Goal: Task Accomplishment & Management: Use online tool/utility

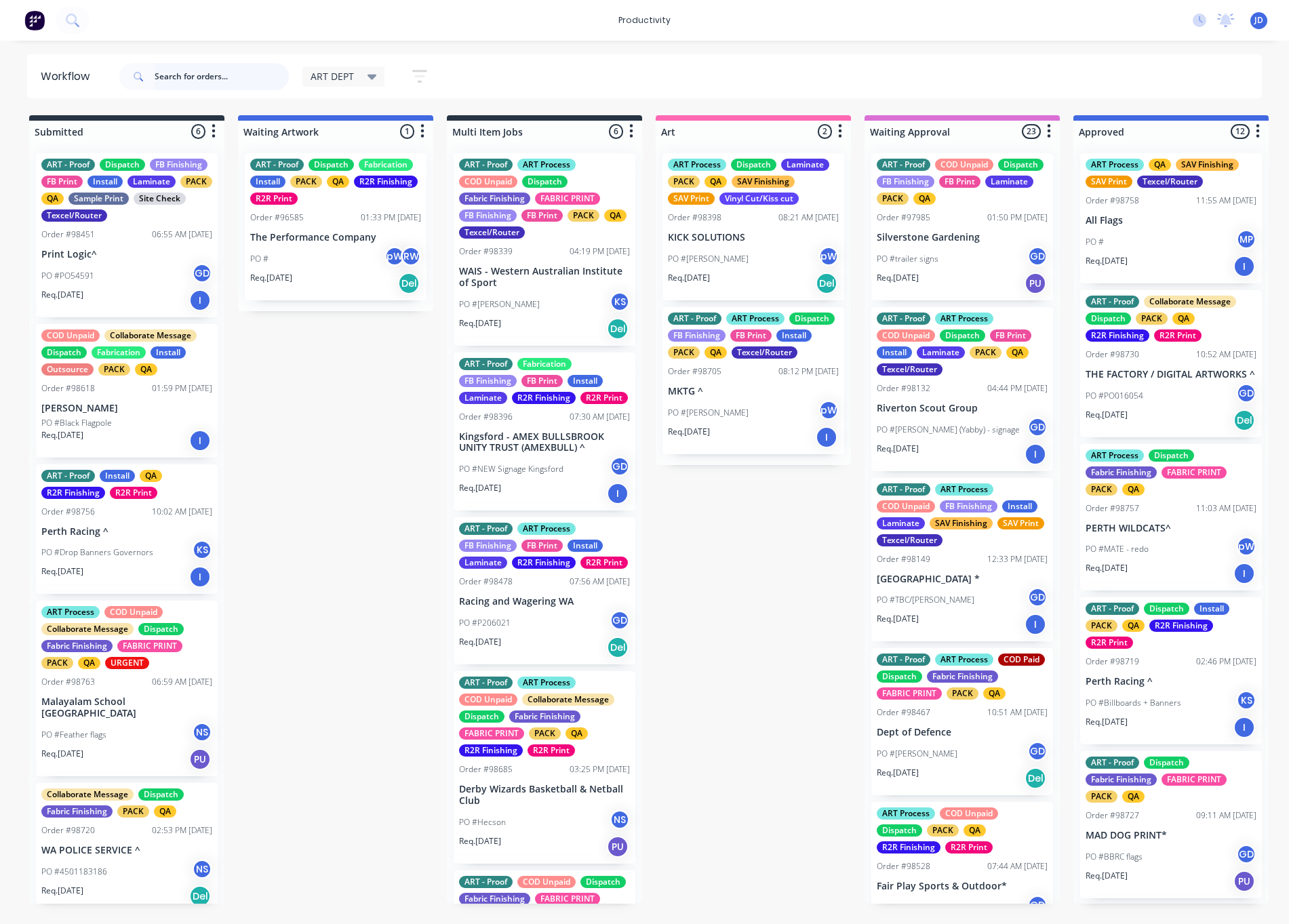
click at [161, 79] on input "text" at bounding box center [221, 76] width 134 height 27
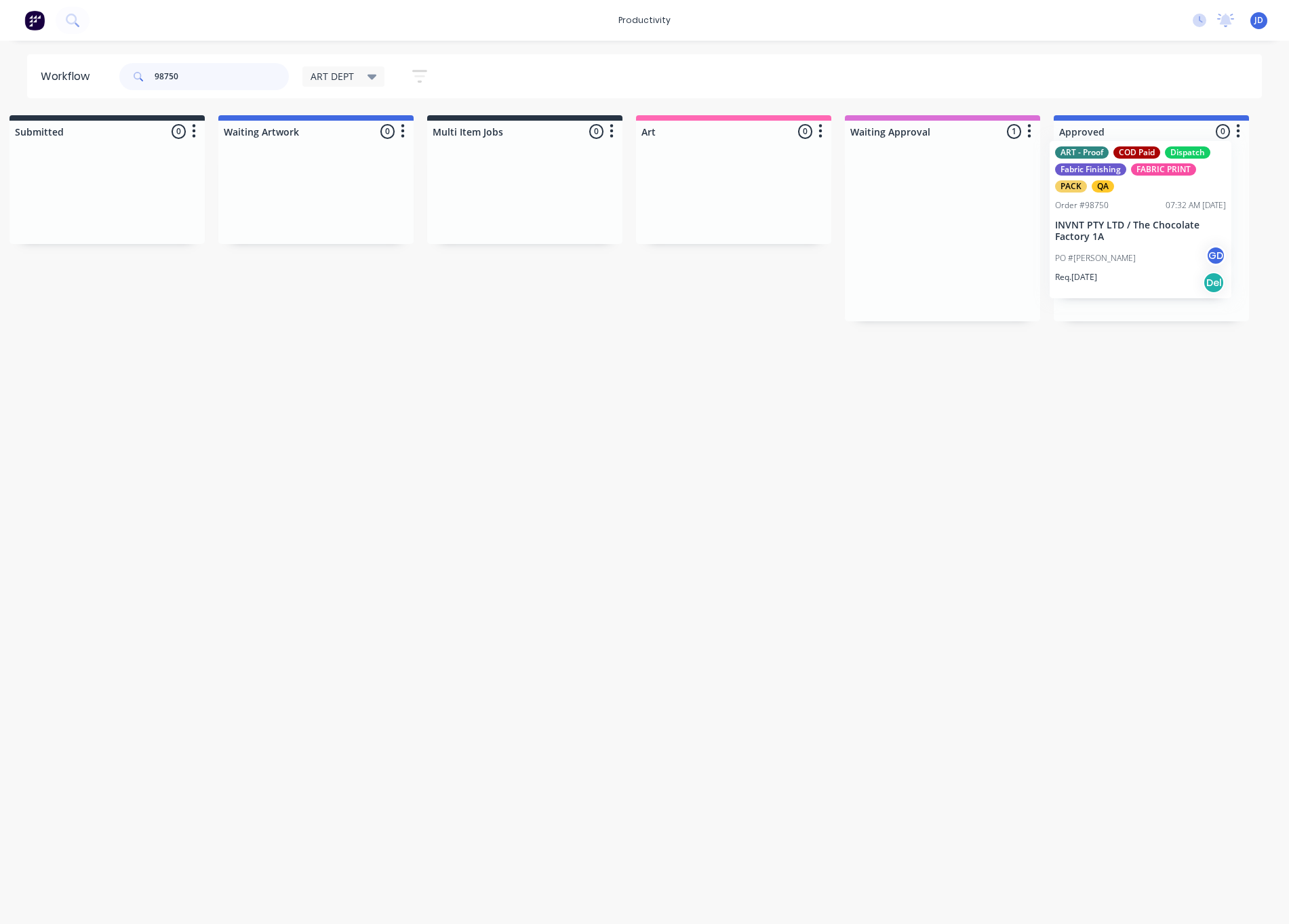
drag, startPoint x: 993, startPoint y: 270, endPoint x: 1178, endPoint y: 257, distance: 185.5
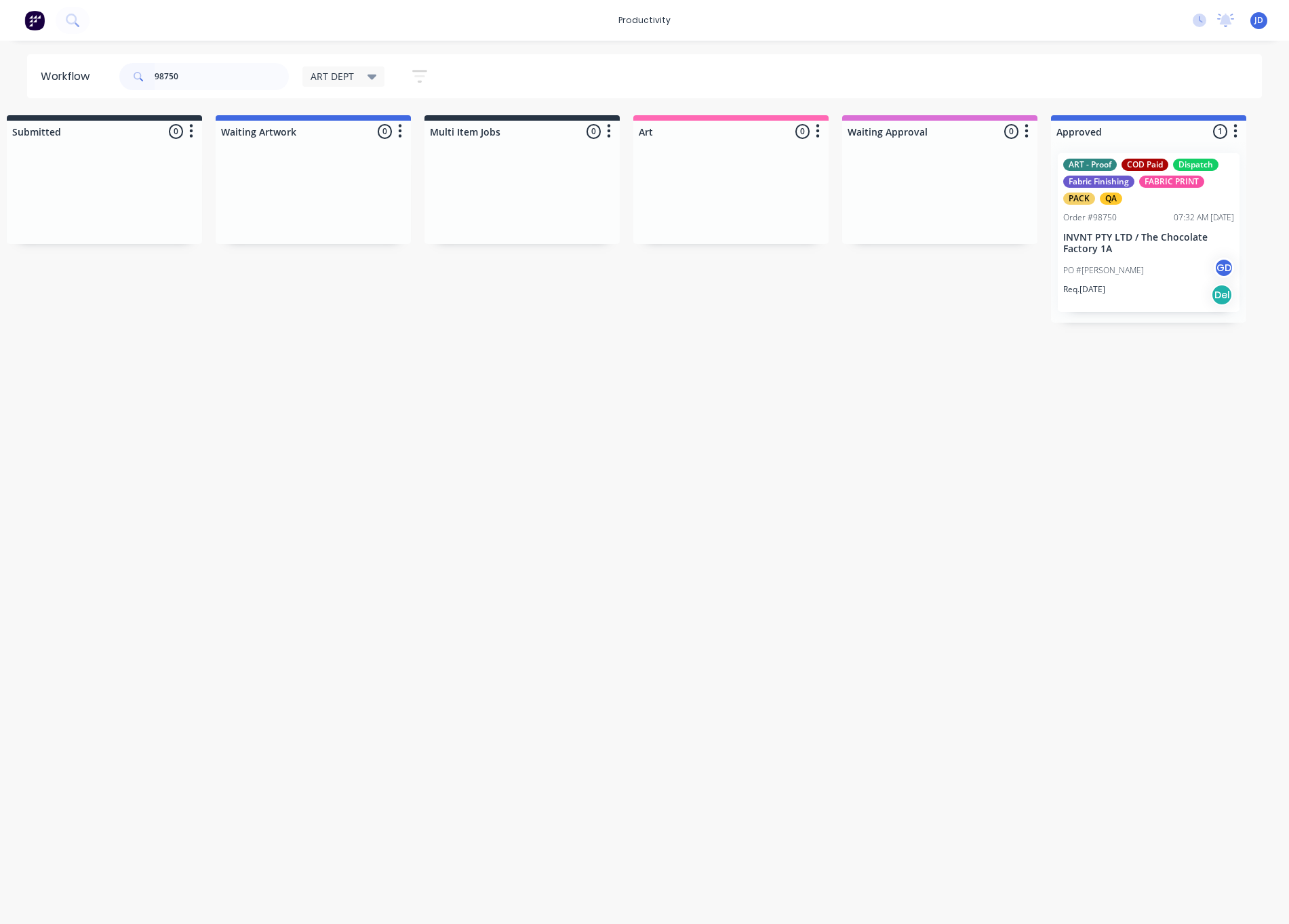
click at [1150, 264] on div "PO #[PERSON_NAME] GD" at bounding box center [1149, 270] width 171 height 26
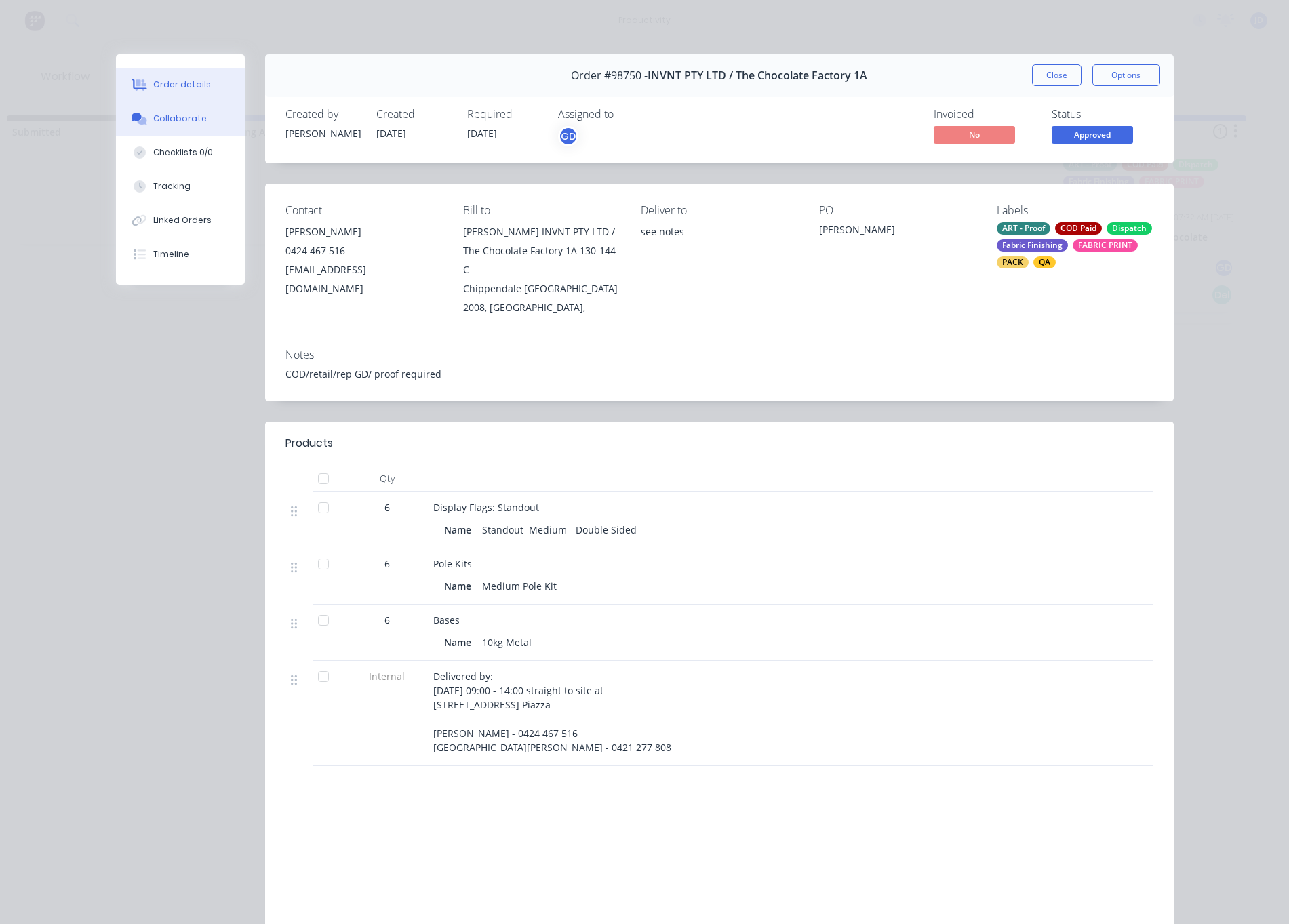
click at [182, 117] on div "Collaborate" at bounding box center [179, 118] width 53 height 13
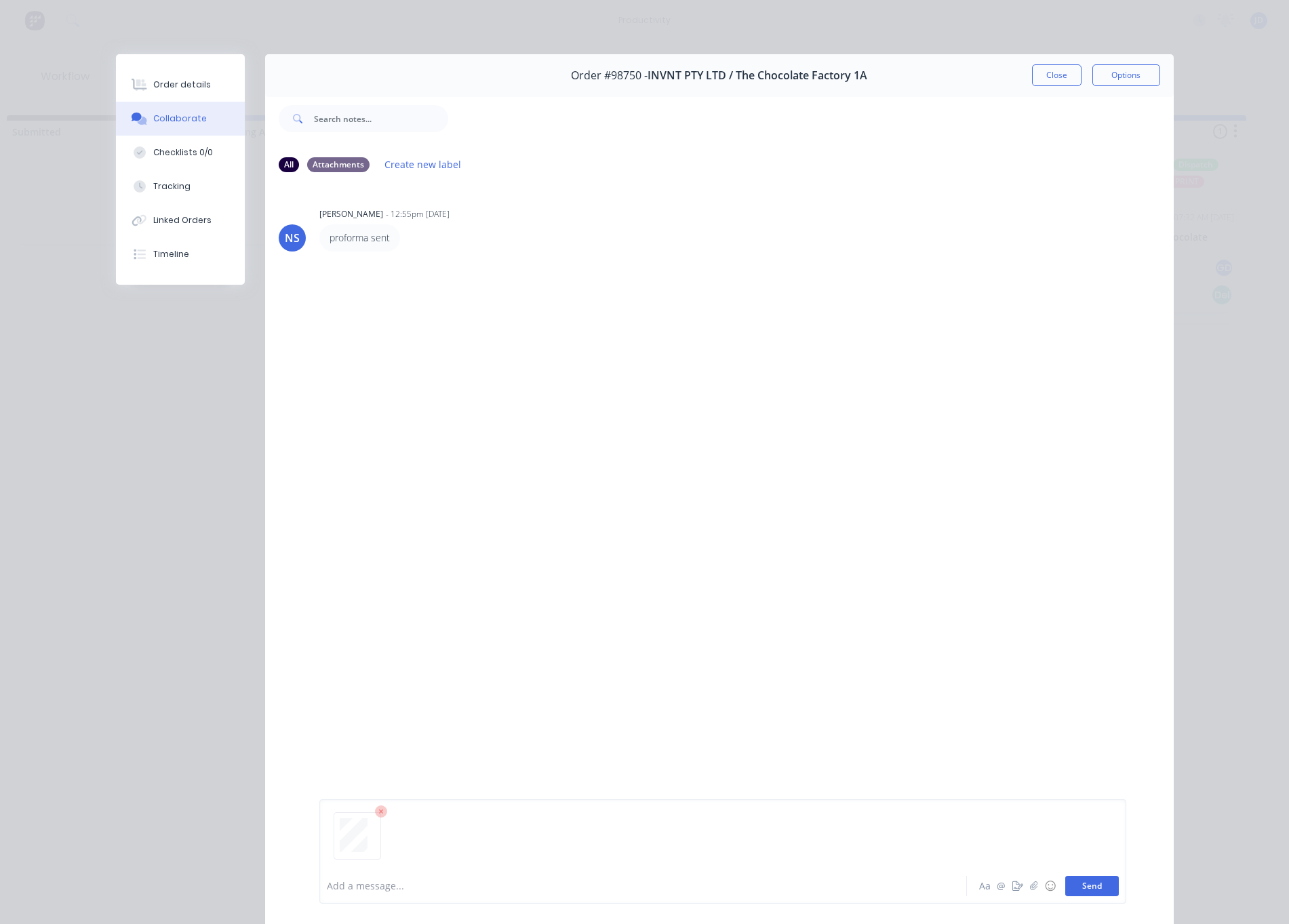
click at [1104, 878] on button "Send" at bounding box center [1092, 885] width 53 height 20
click at [1070, 74] on button "Close" at bounding box center [1056, 75] width 49 height 21
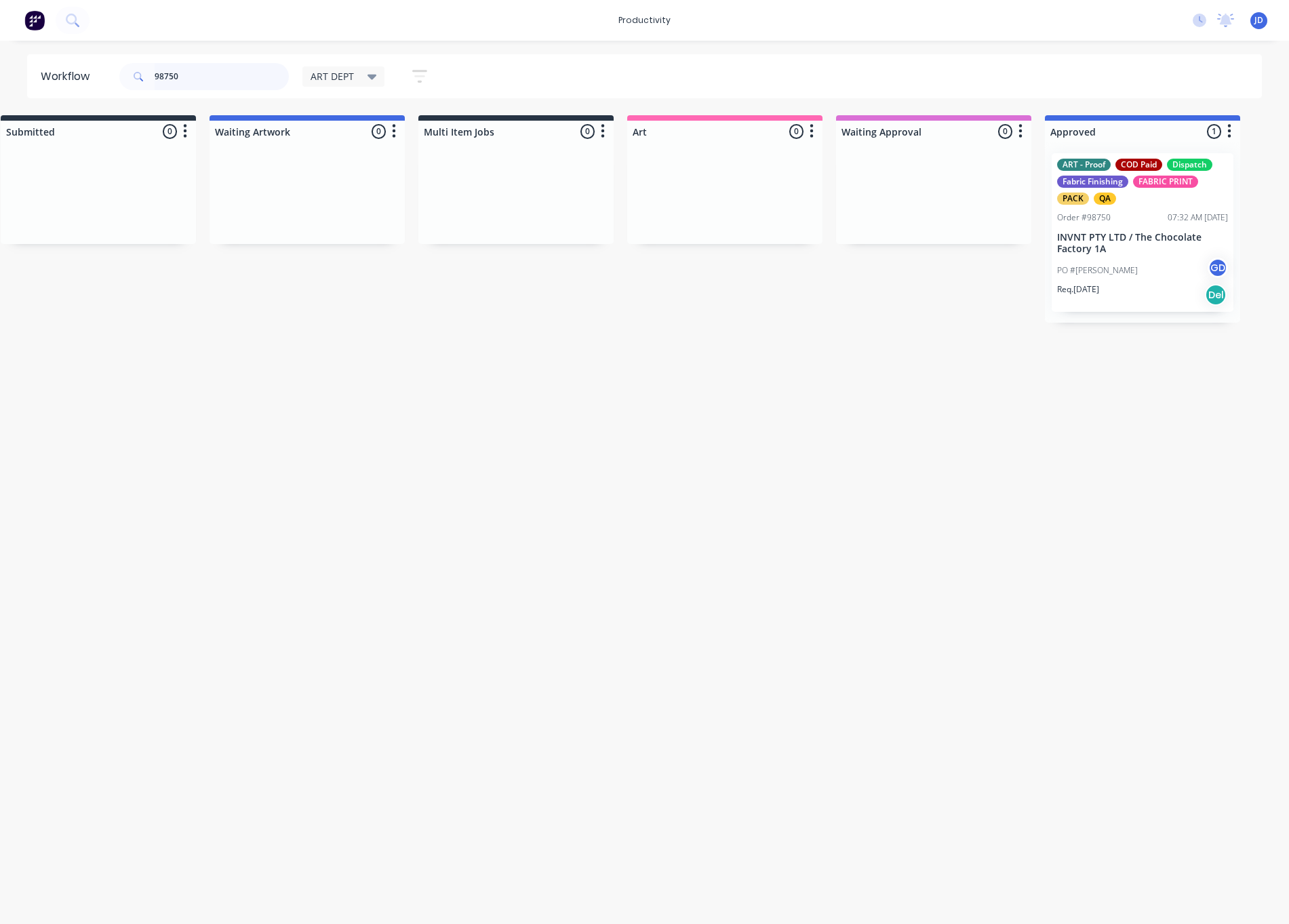
drag, startPoint x: 174, startPoint y: 75, endPoint x: 144, endPoint y: 72, distance: 30.1
click at [144, 72] on div "98750" at bounding box center [203, 76] width 169 height 27
type input "98755"
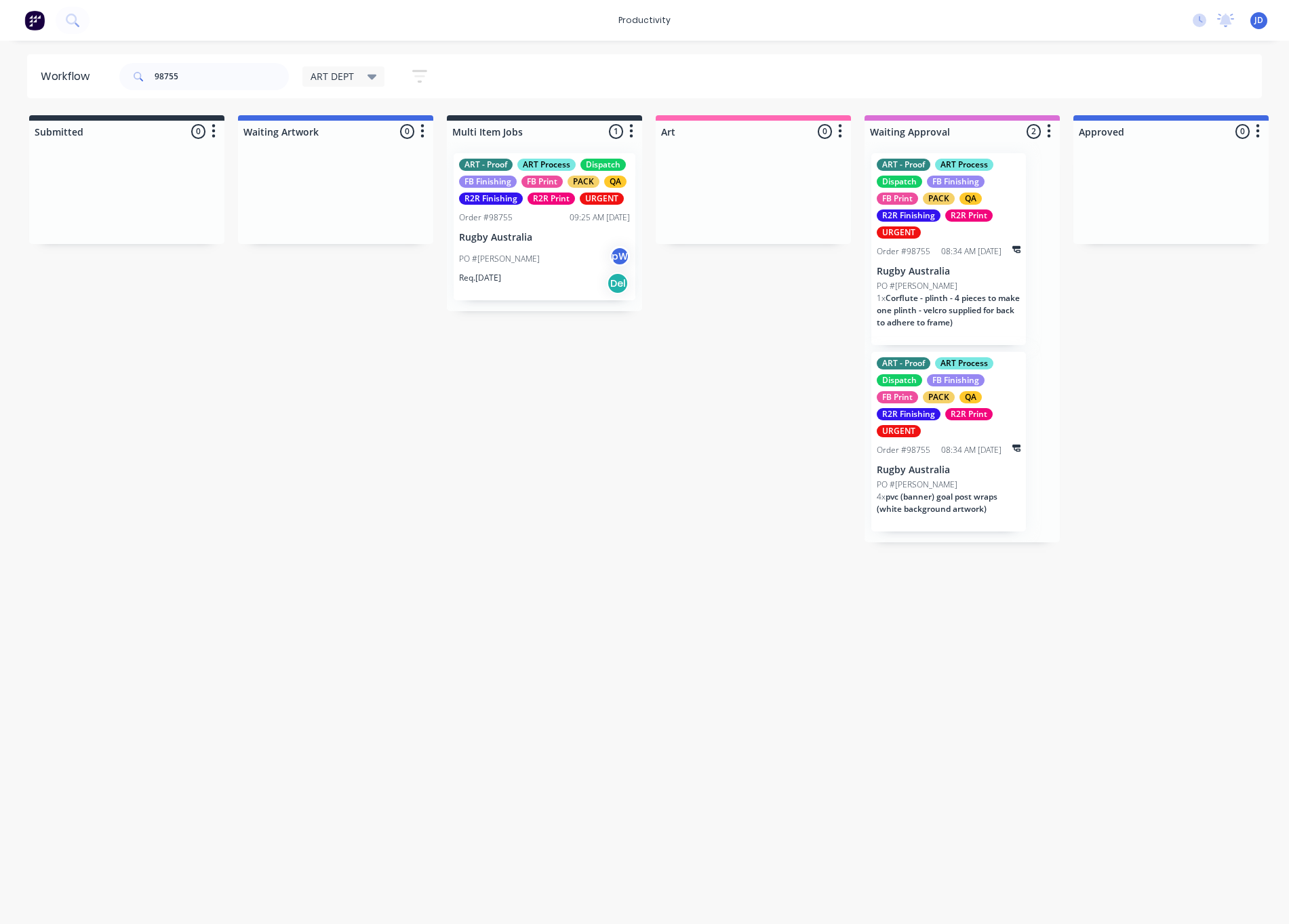
click at [954, 311] on span "Corflute - plinth - 4 pieces to make one plinth - velcro supplied for back to a…" at bounding box center [949, 309] width 143 height 36
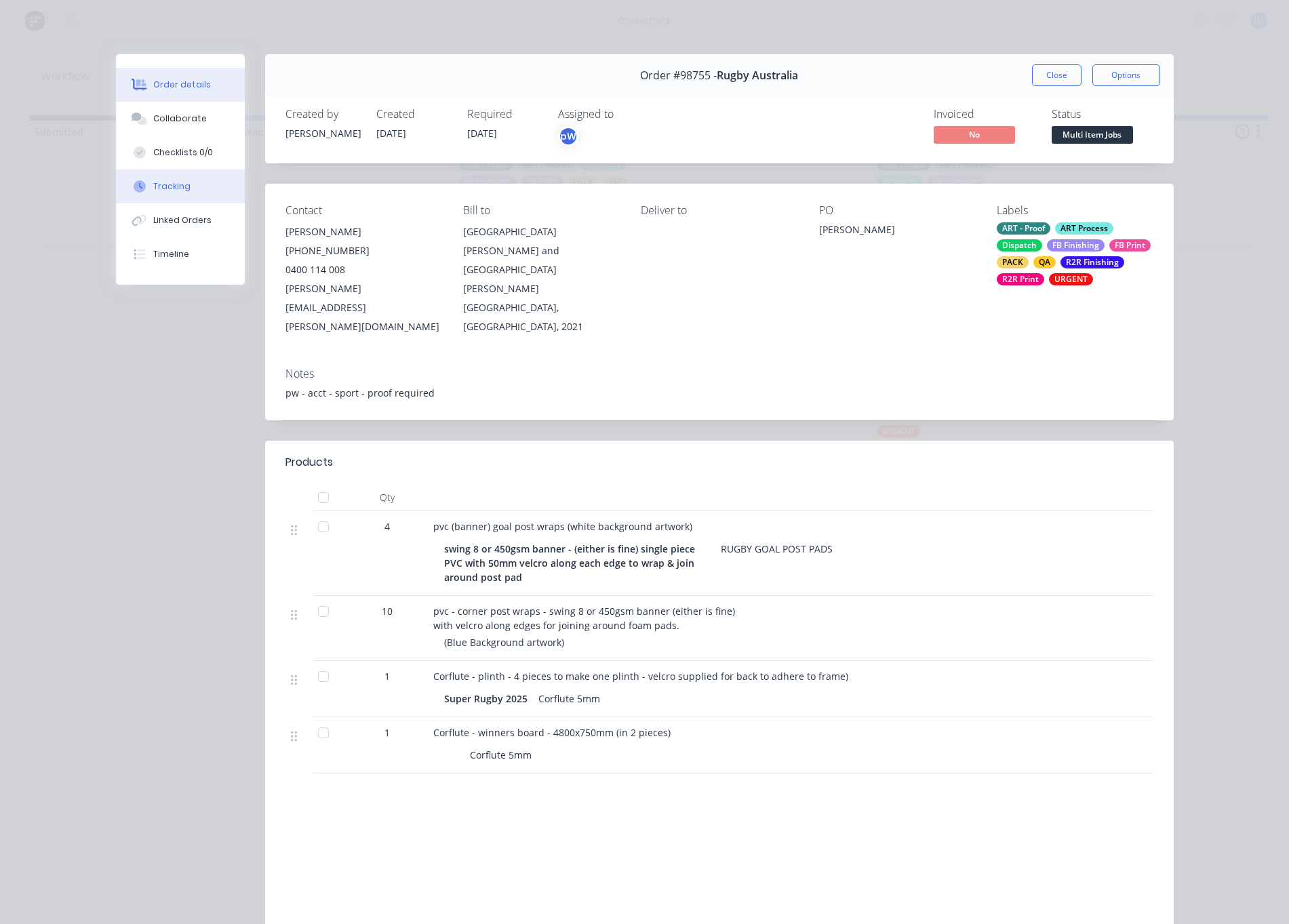
drag, startPoint x: 167, startPoint y: 178, endPoint x: 183, endPoint y: 182, distance: 16.5
click at [167, 178] on button "Tracking" at bounding box center [180, 186] width 129 height 34
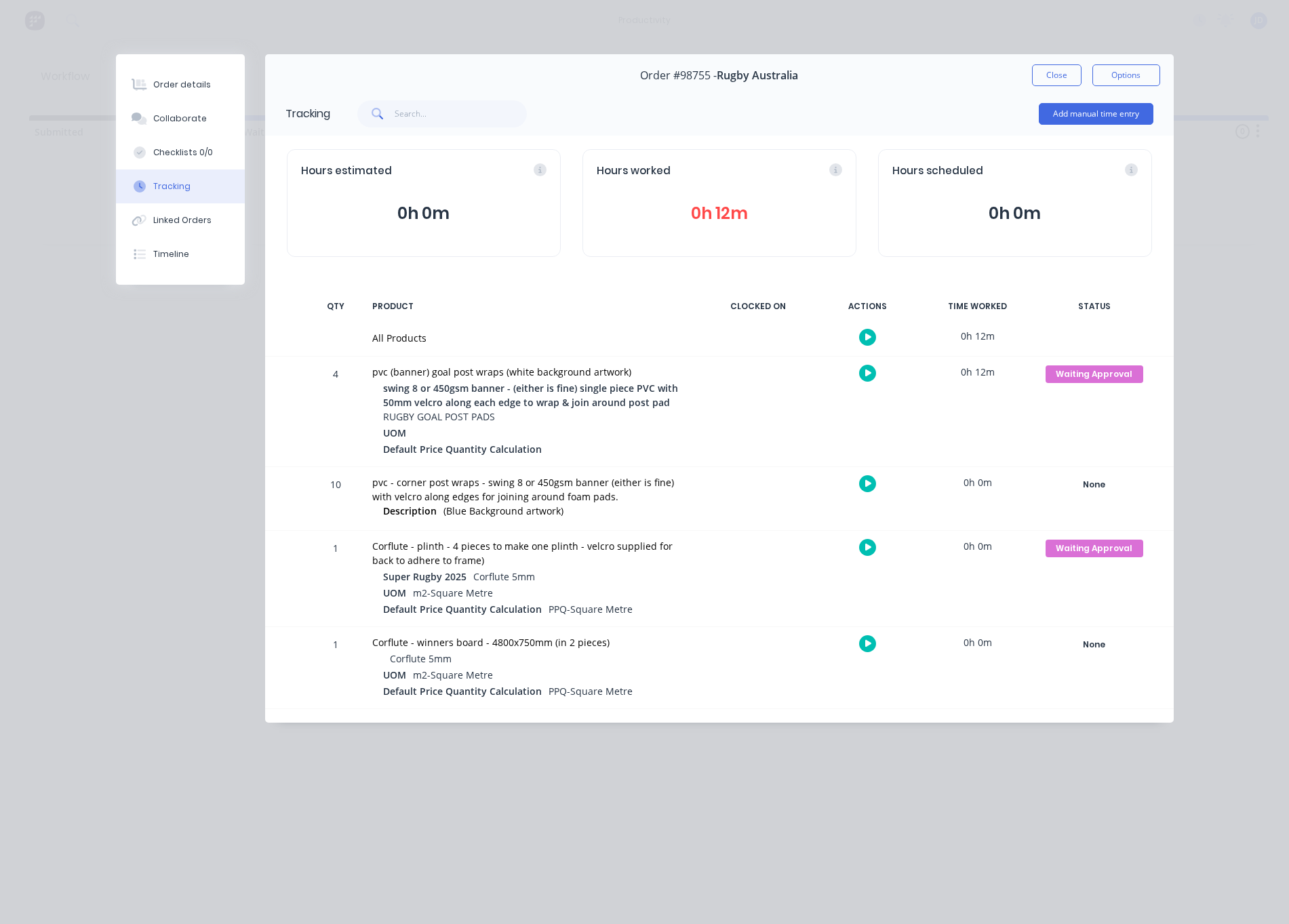
click at [863, 373] on button "button" at bounding box center [867, 373] width 17 height 17
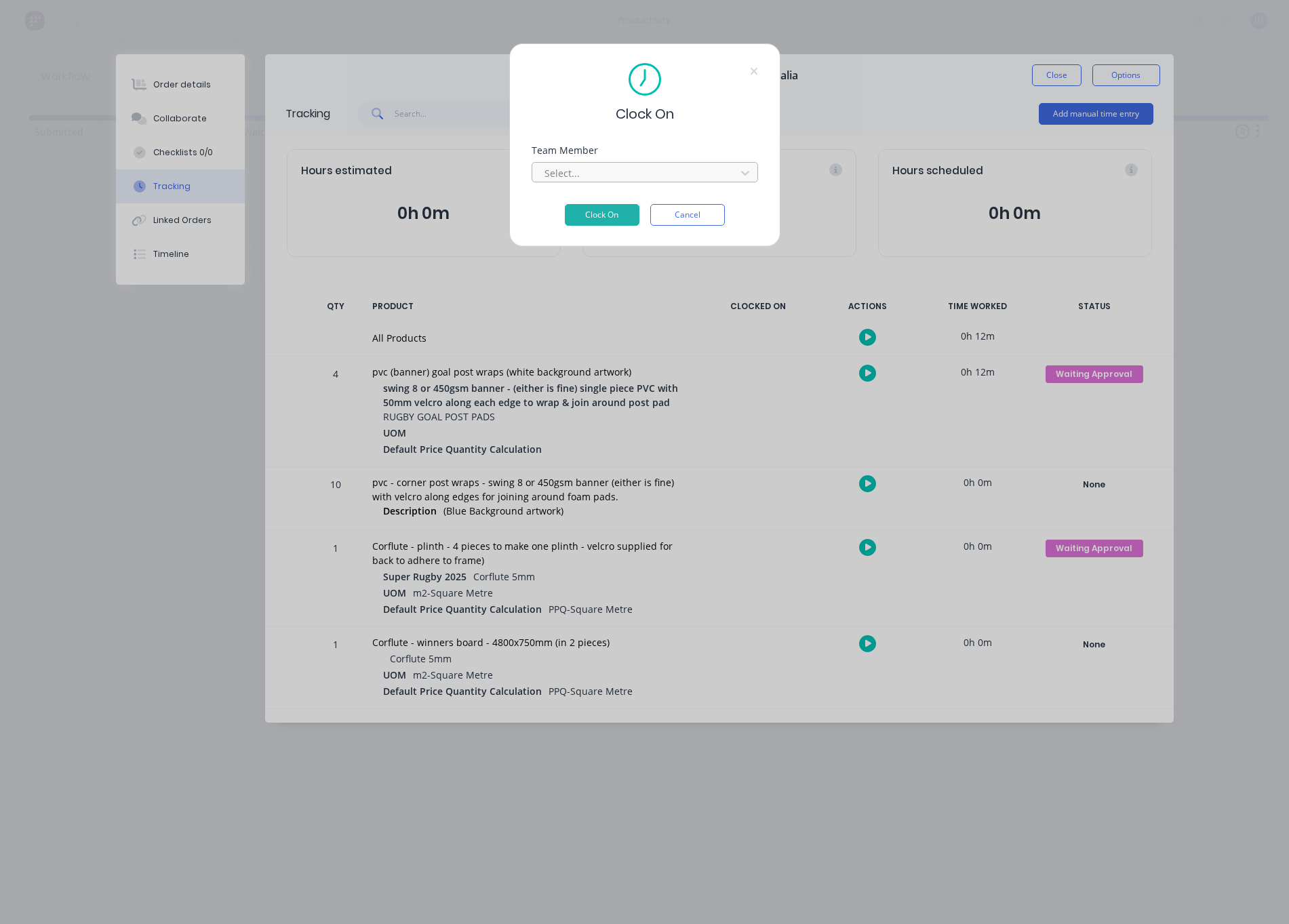
click at [633, 169] on div at bounding box center [636, 173] width 186 height 17
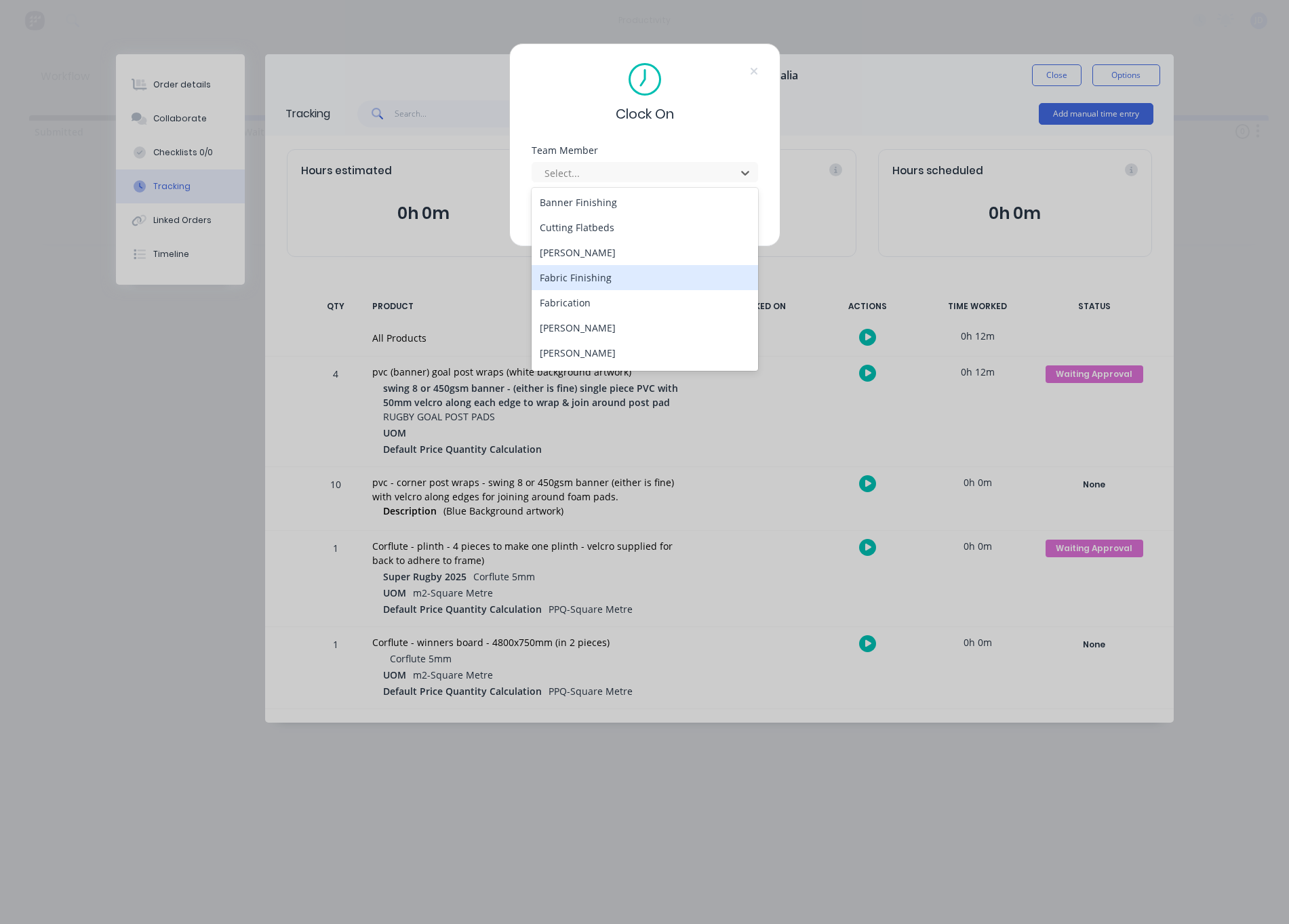
scroll to position [76, 0]
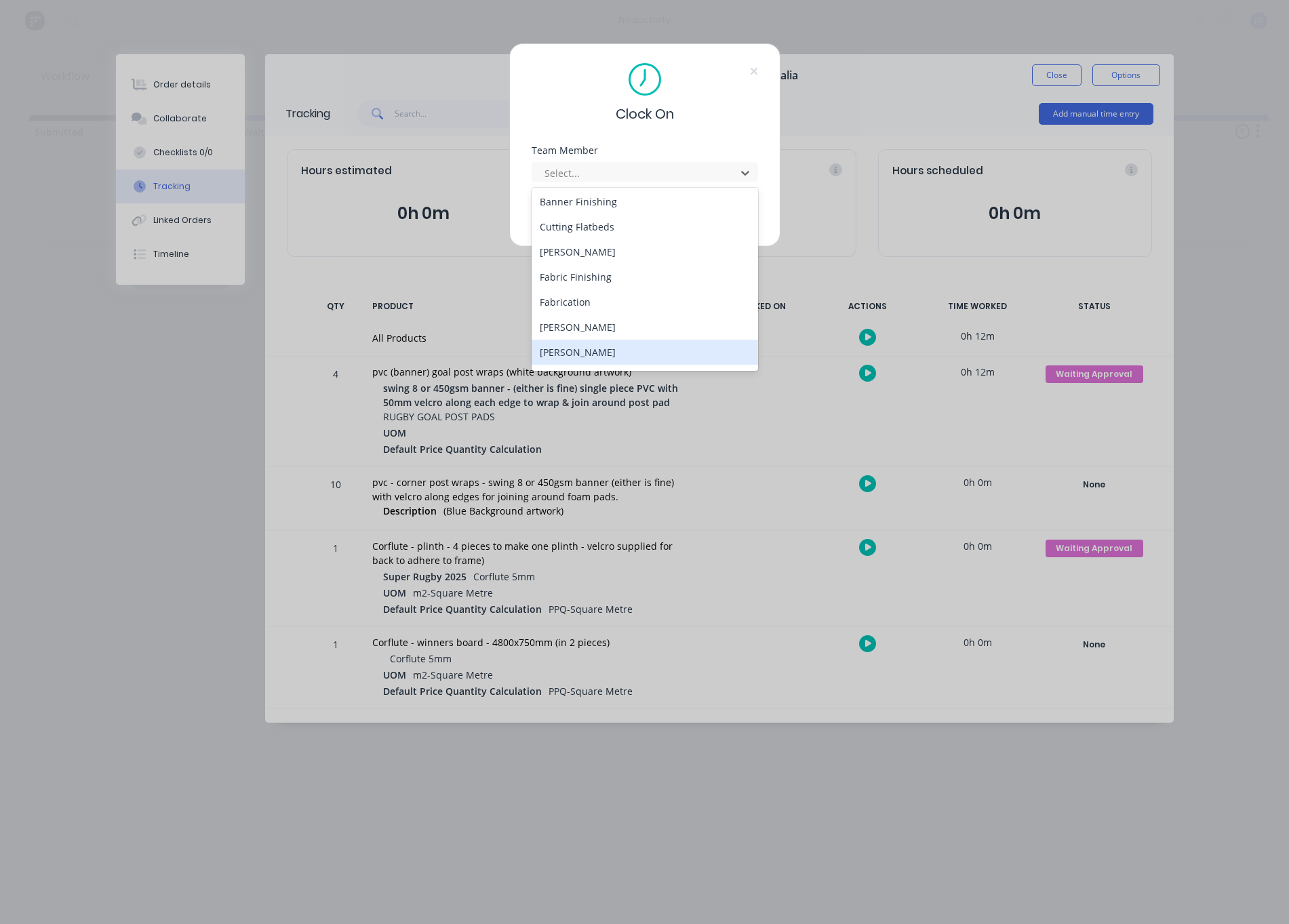
click at [587, 348] on div "[PERSON_NAME]" at bounding box center [645, 352] width 226 height 25
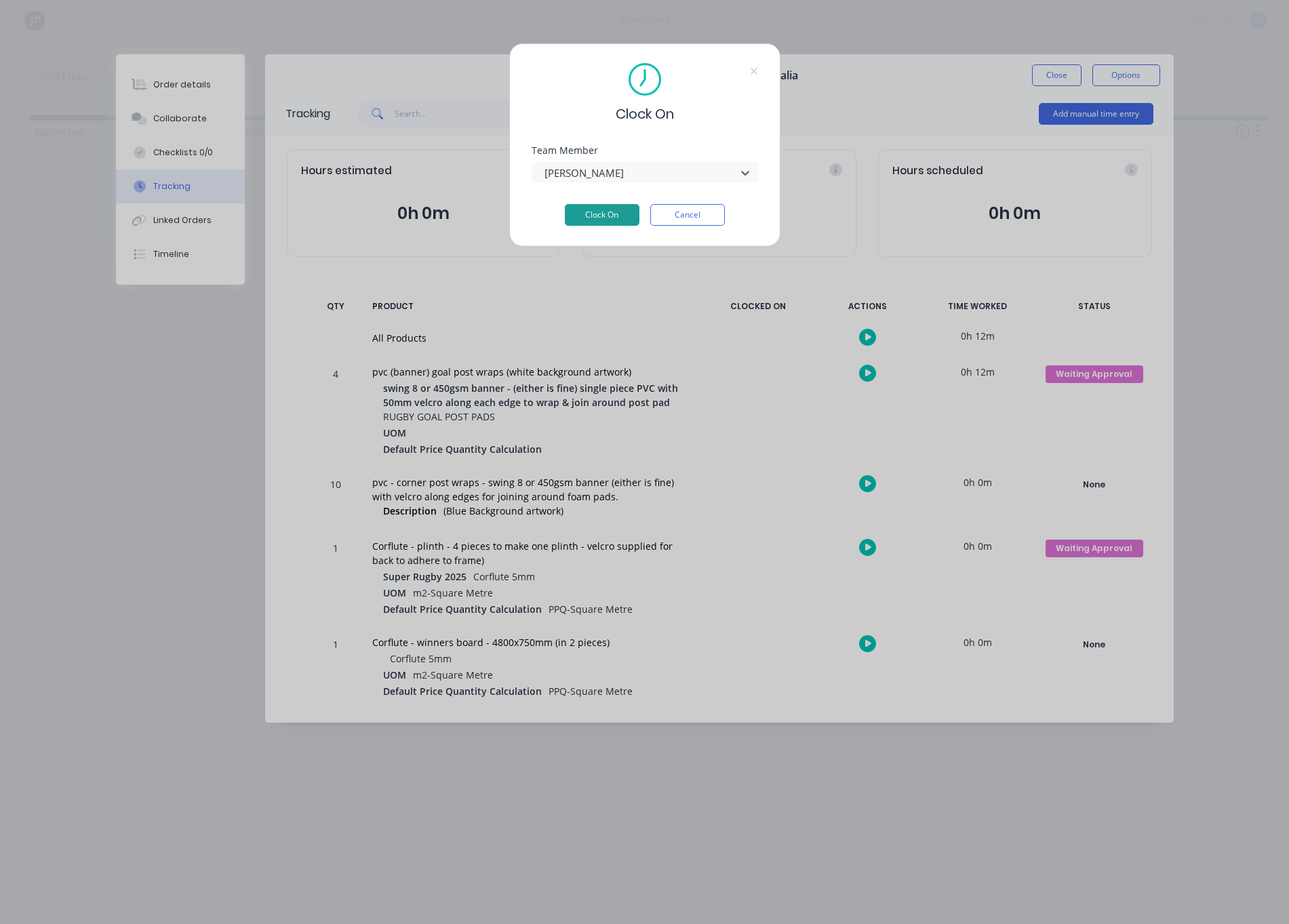
click at [611, 211] on button "Clock On" at bounding box center [601, 215] width 74 height 21
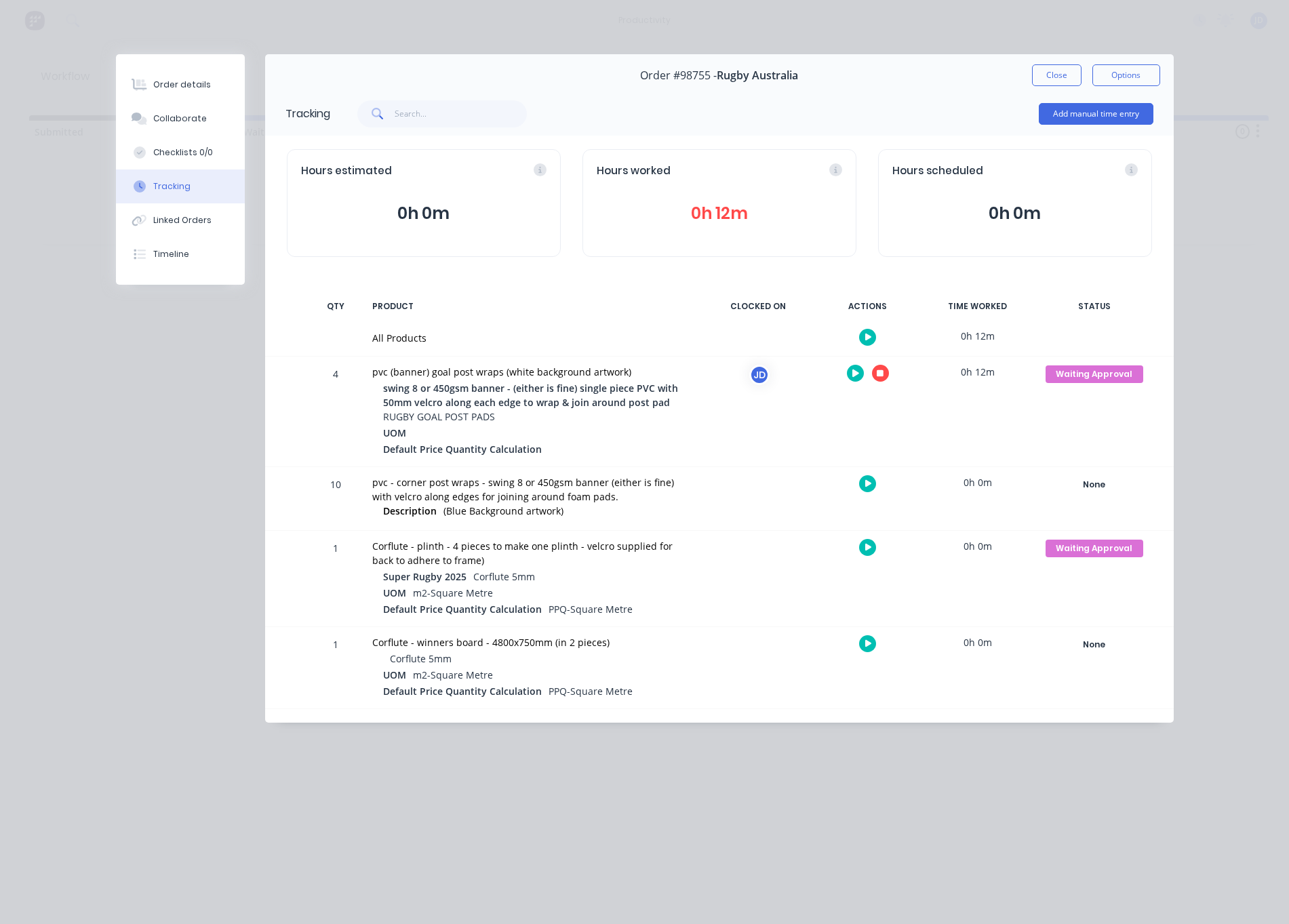
click at [884, 383] on div at bounding box center [867, 373] width 102 height 33
click at [883, 375] on icon "button" at bounding box center [880, 373] width 7 height 7
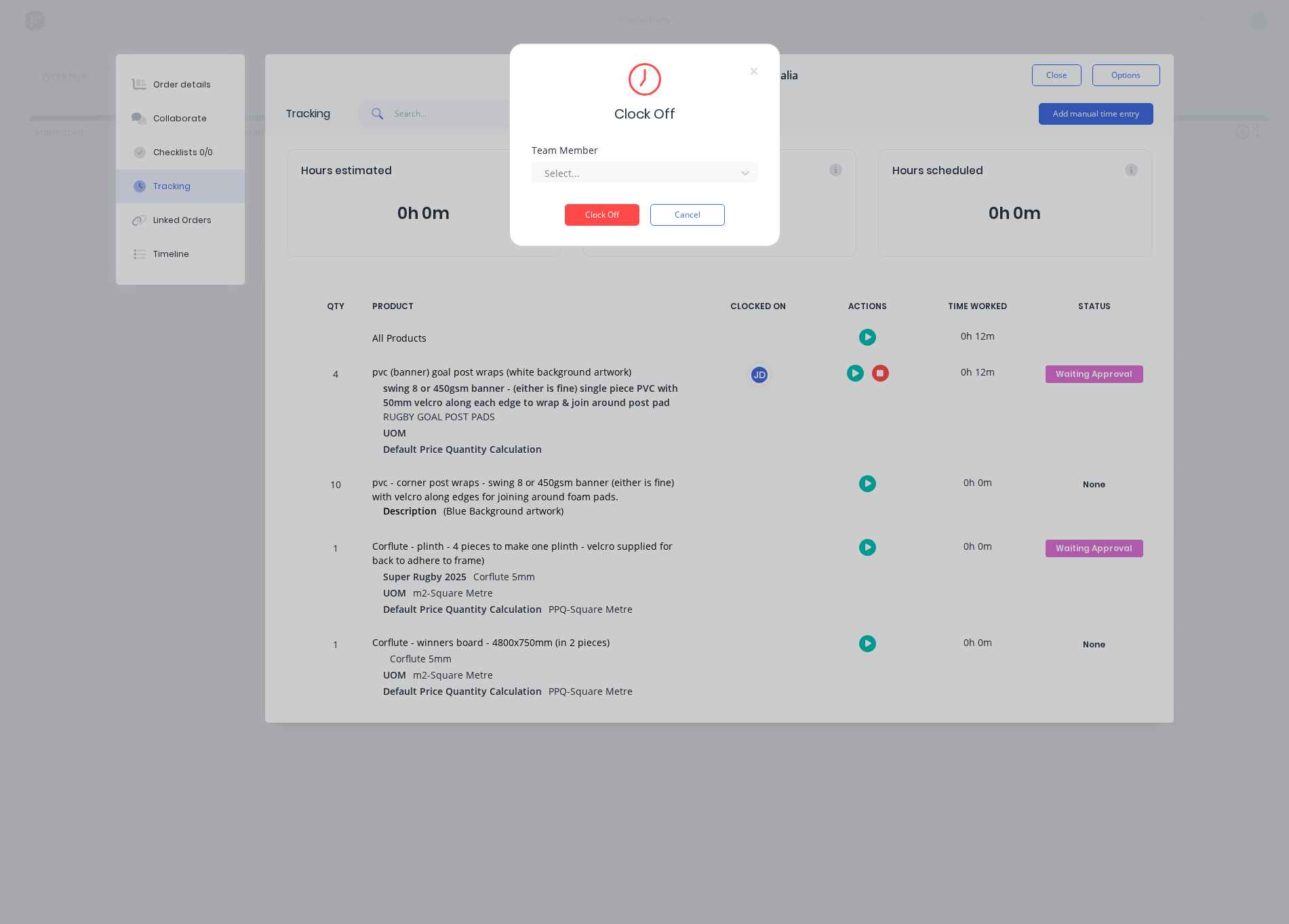
drag, startPoint x: 591, startPoint y: 179, endPoint x: 588, endPoint y: 188, distance: 9.5
click at [591, 179] on div at bounding box center [636, 173] width 186 height 17
click at [581, 210] on div "[PERSON_NAME]" at bounding box center [645, 203] width 226 height 25
click at [591, 215] on button "Clock Off" at bounding box center [601, 215] width 74 height 21
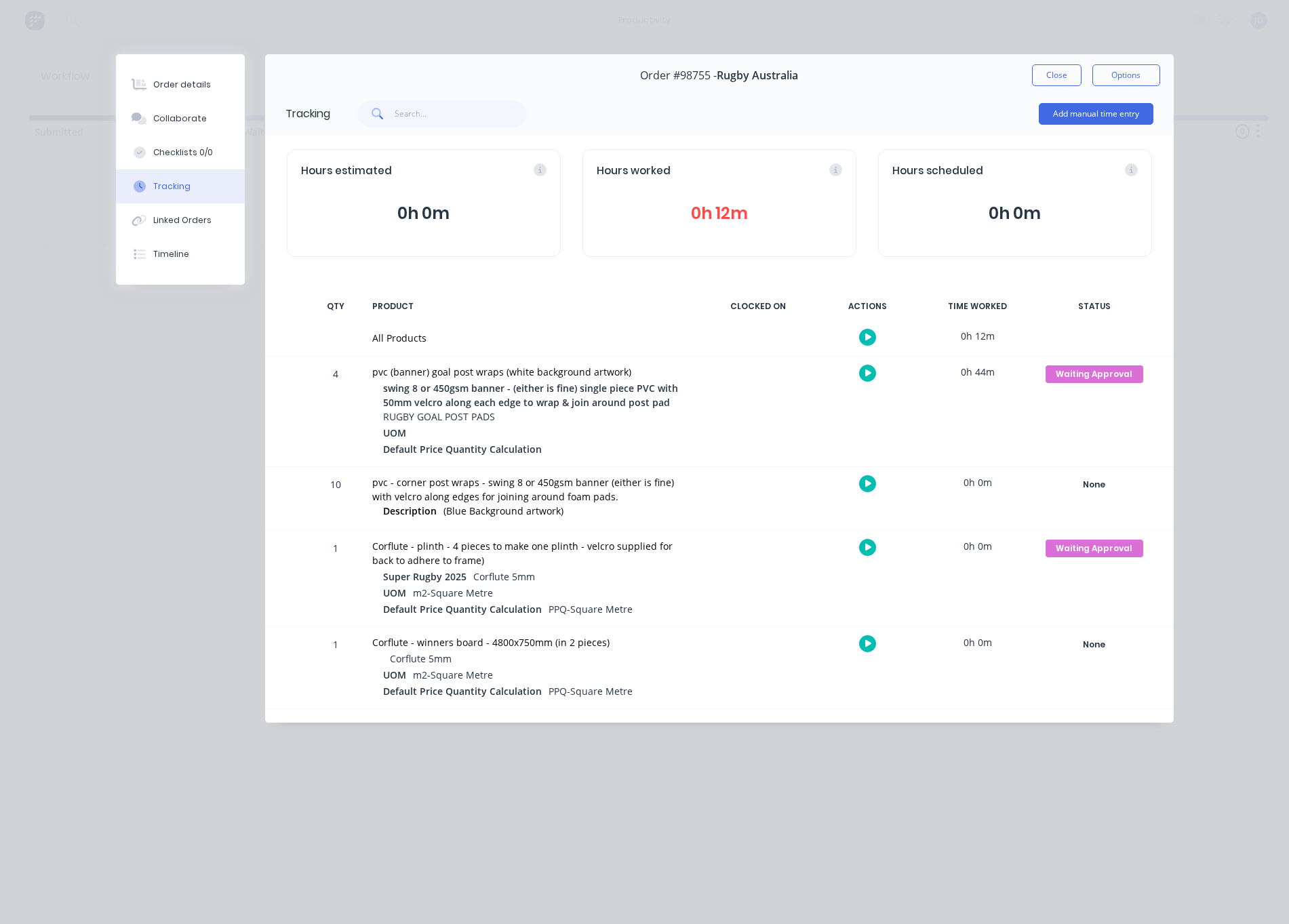
click at [1060, 76] on button "Close" at bounding box center [1056, 75] width 49 height 21
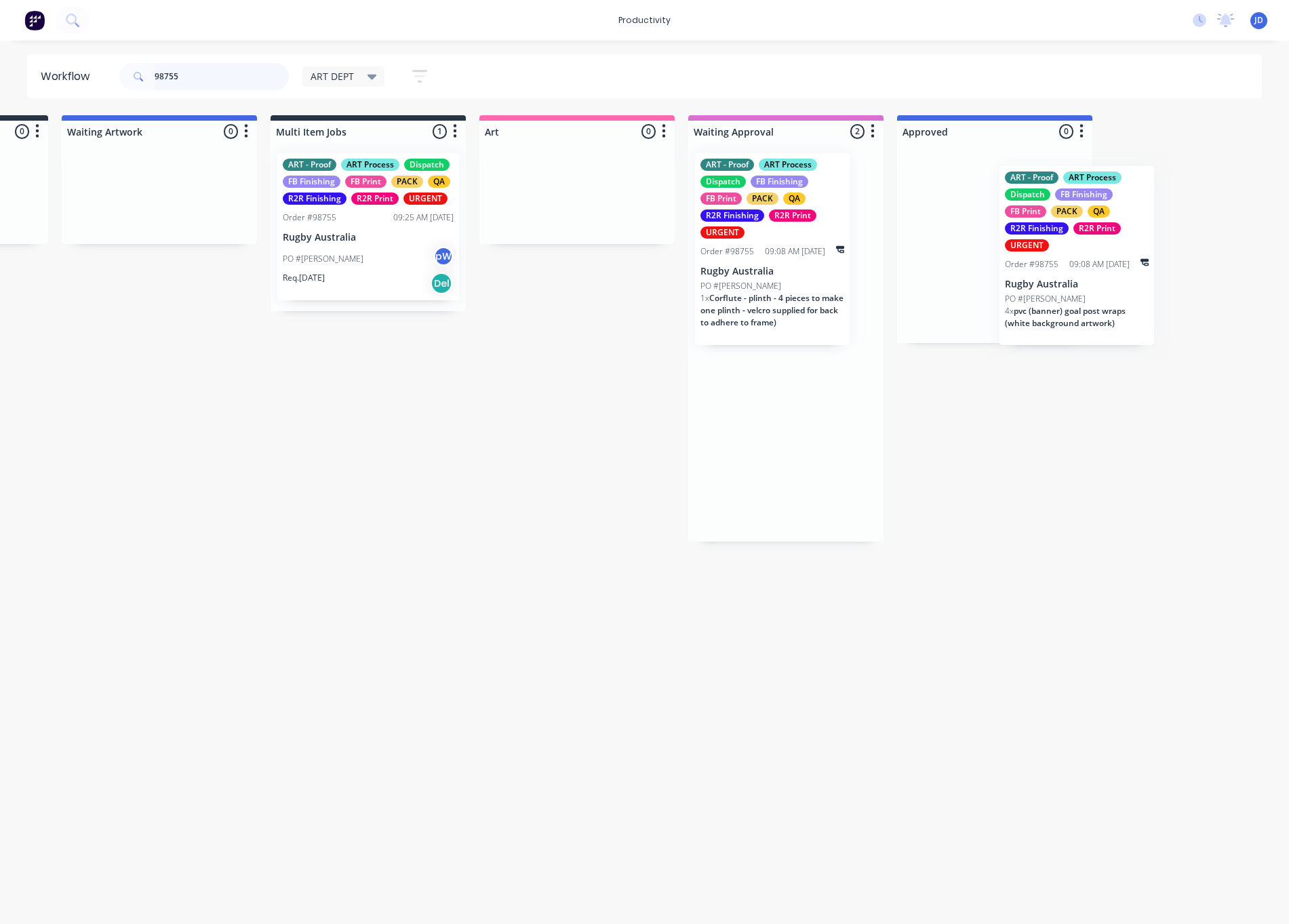
drag, startPoint x: 1079, startPoint y: 380, endPoint x: 961, endPoint y: 167, distance: 243.5
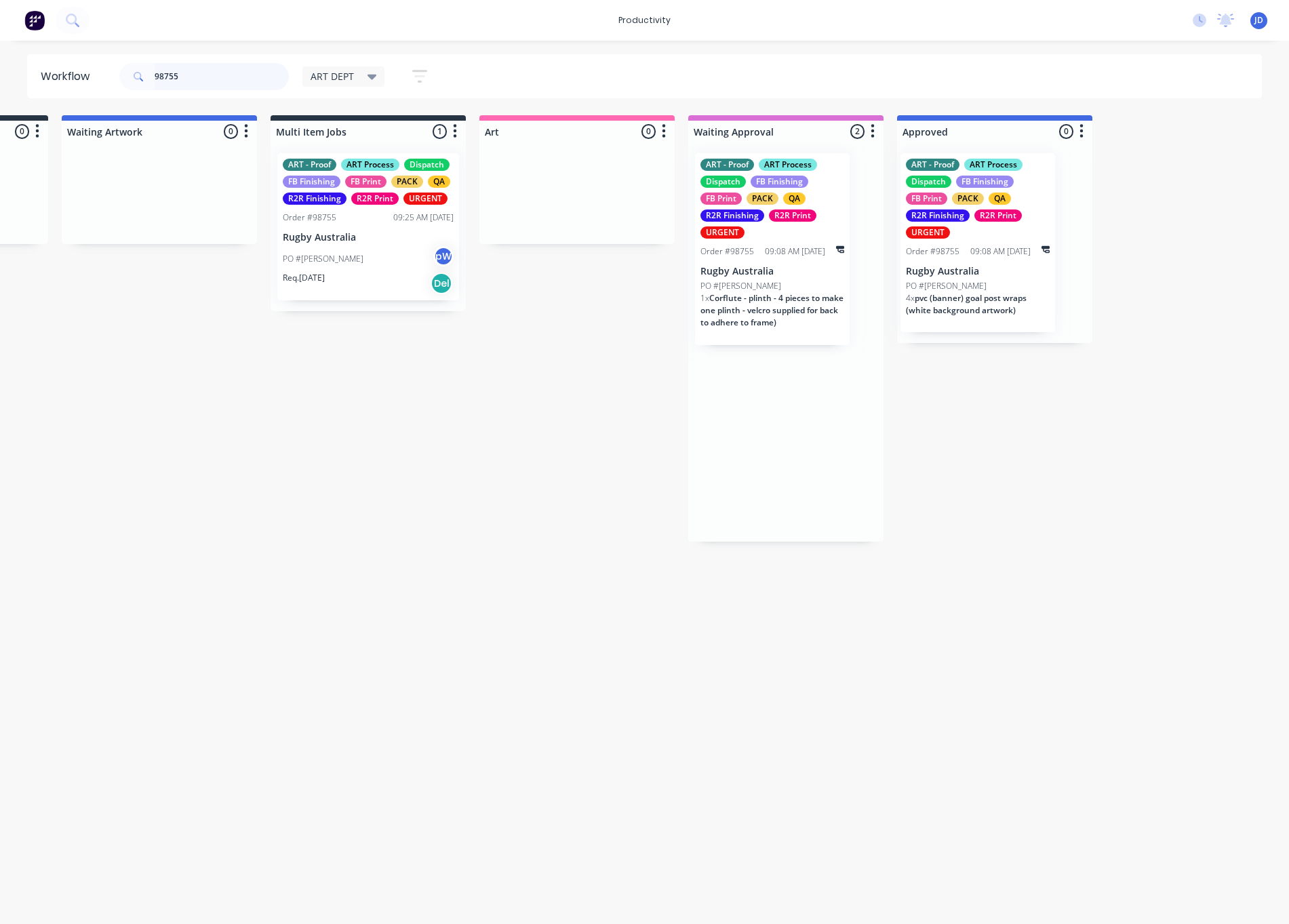
scroll to position [0, 180]
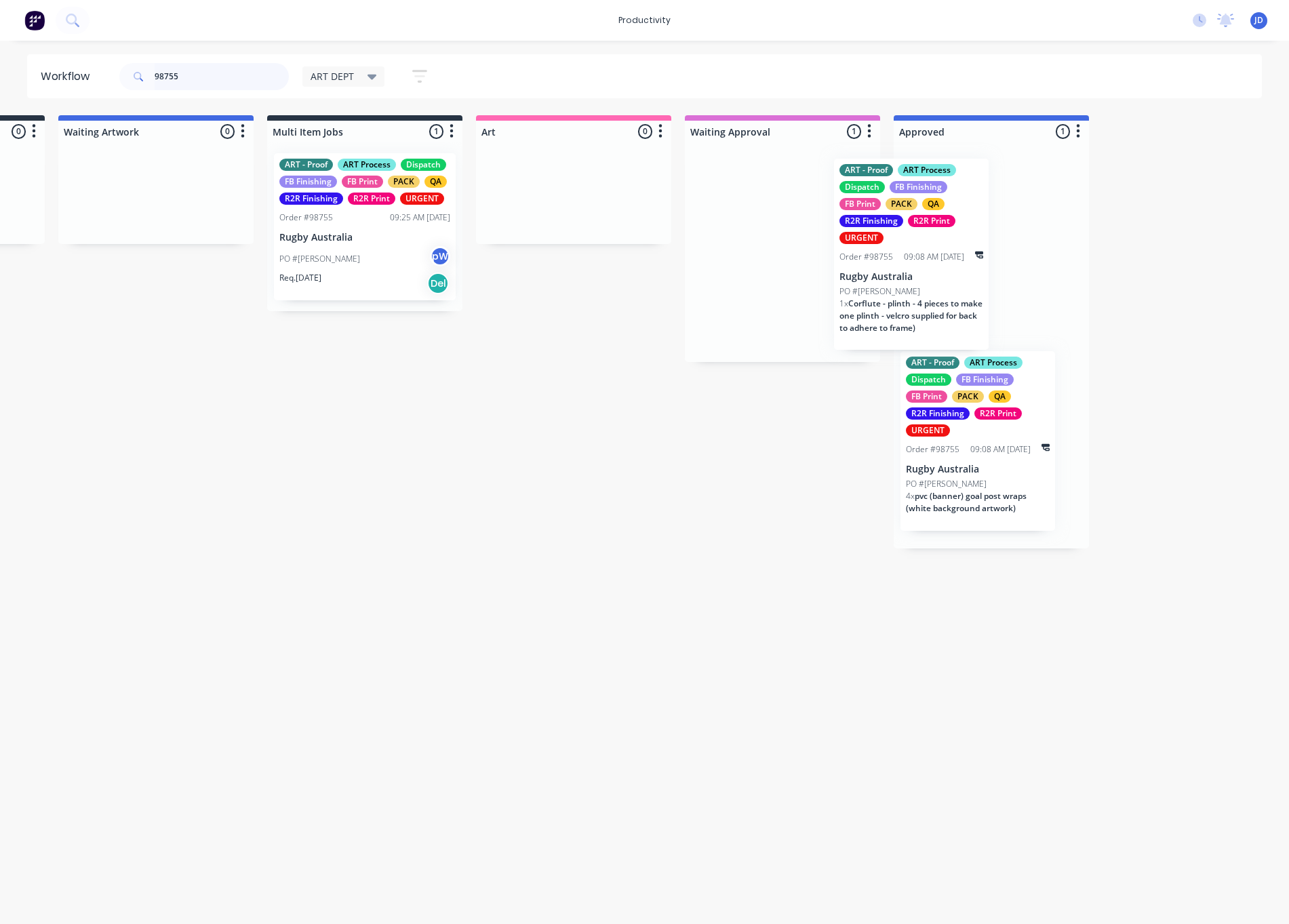
drag, startPoint x: 893, startPoint y: 275, endPoint x: 904, endPoint y: 270, distance: 12.1
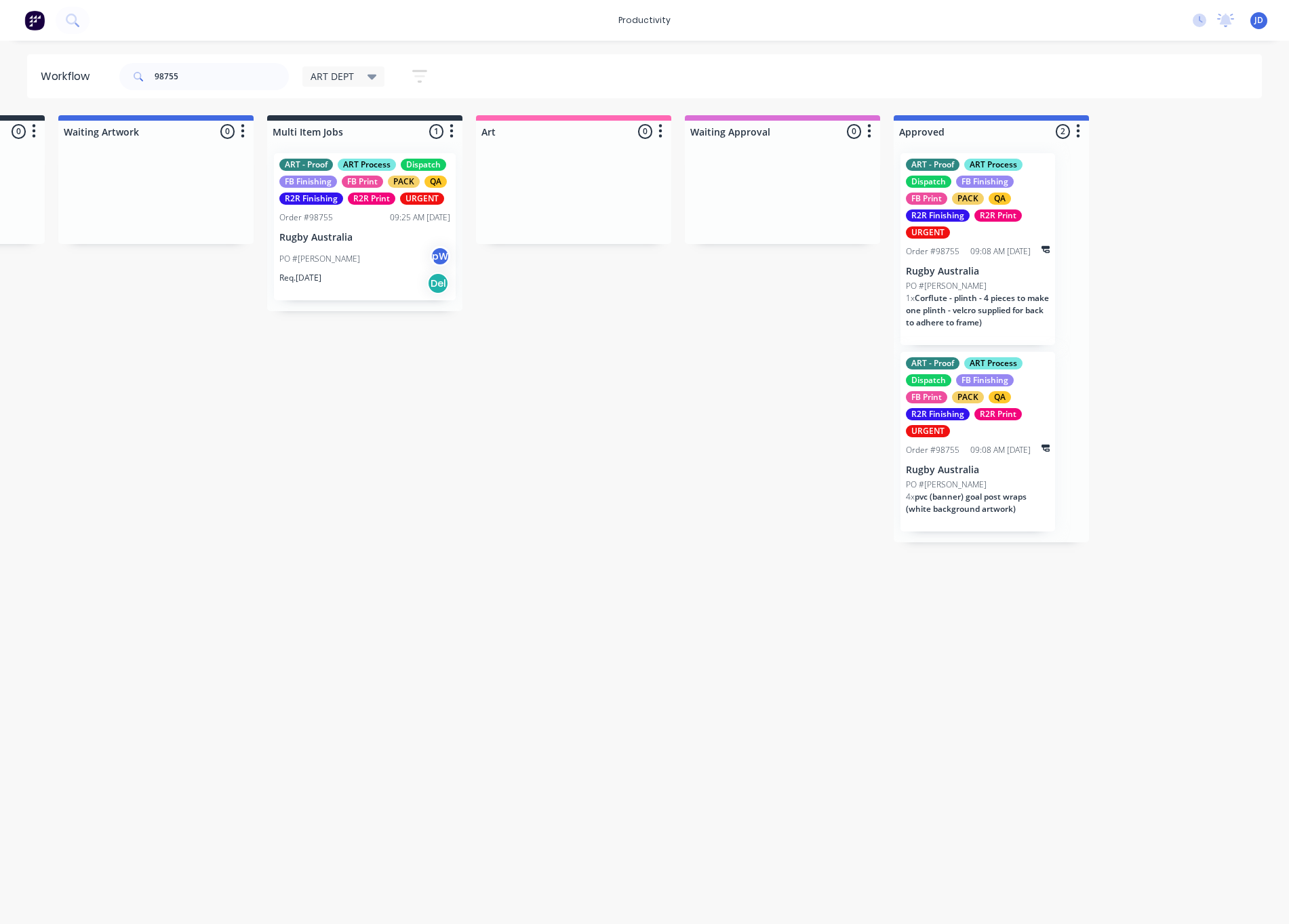
click at [927, 274] on p "Rugby Australia" at bounding box center [978, 272] width 144 height 12
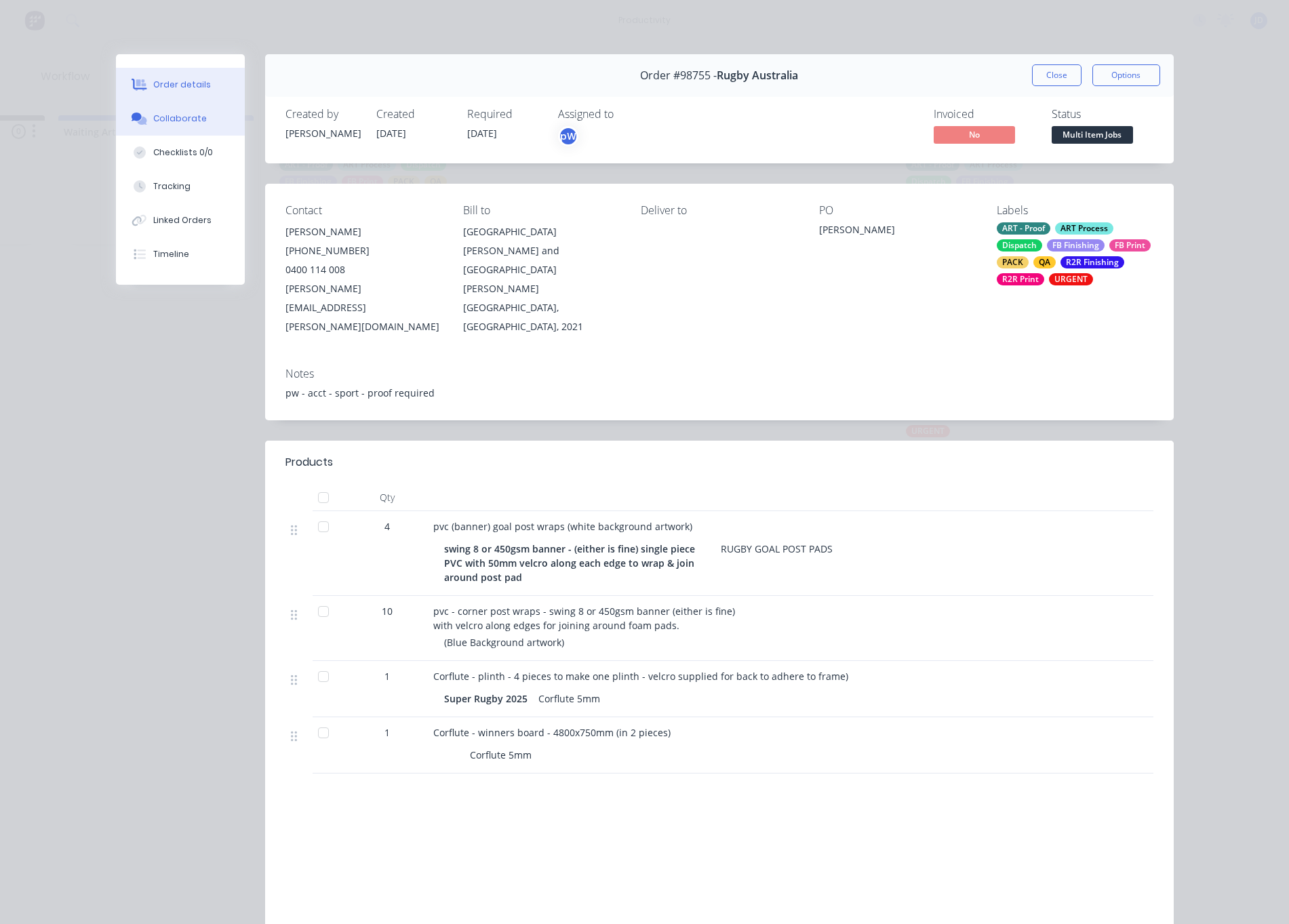
click at [161, 119] on div "Collaborate" at bounding box center [179, 118] width 53 height 13
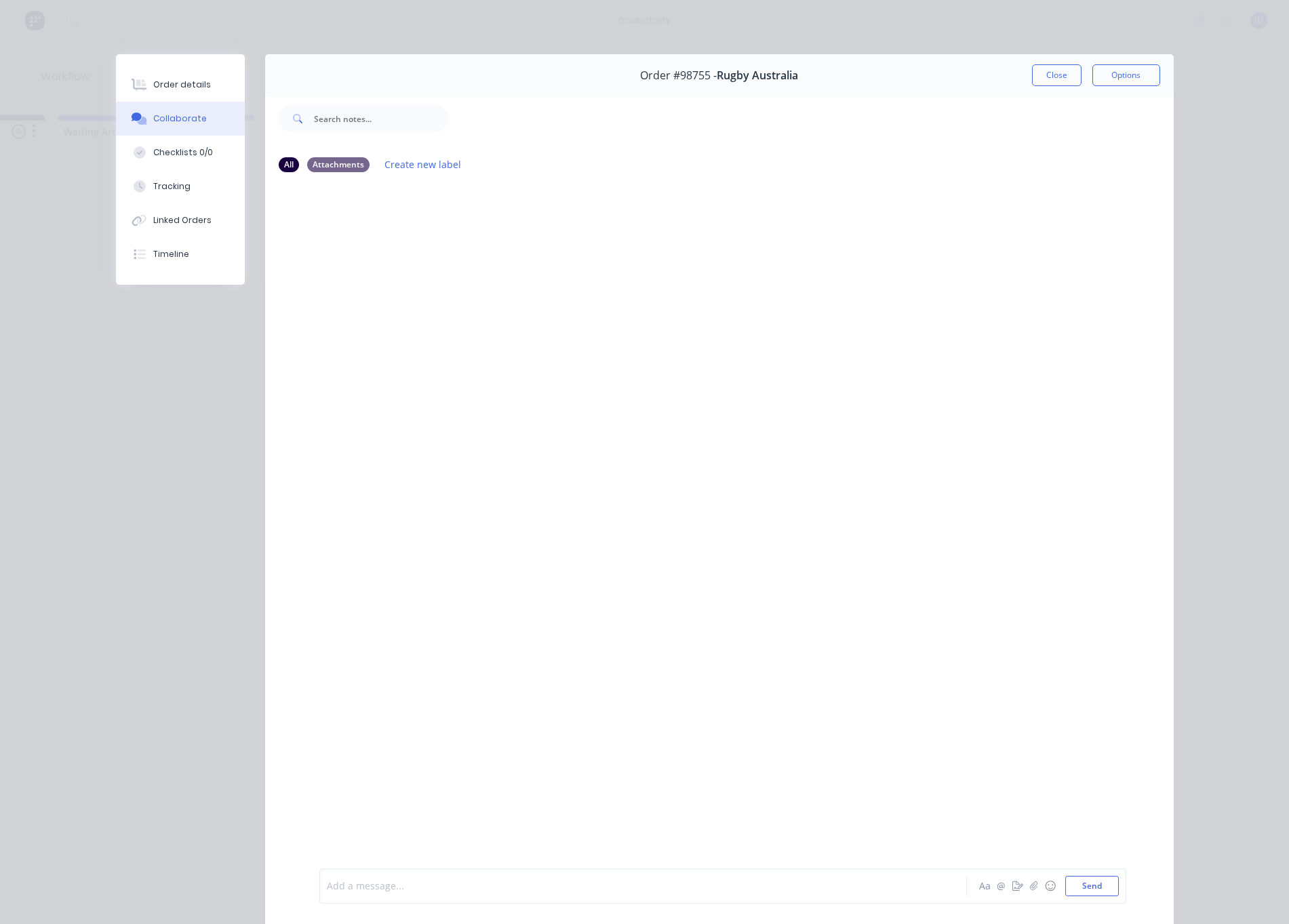
click at [410, 891] on div at bounding box center [625, 886] width 594 height 14
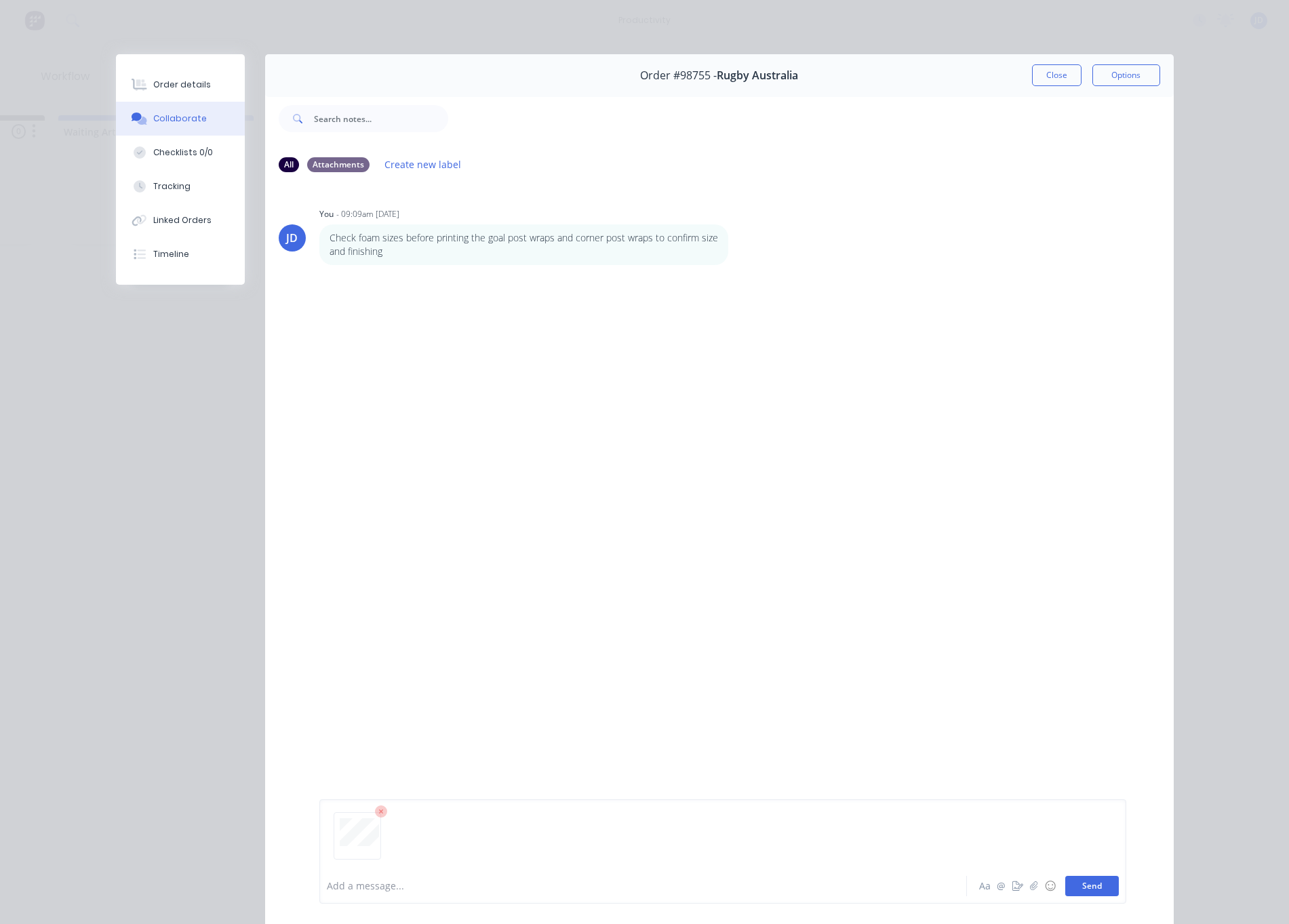
click at [1085, 885] on button "Send" at bounding box center [1092, 885] width 53 height 20
click at [162, 60] on div "Order details Collaborate Checklists 0/0 Tracking Linked Orders Timeline" at bounding box center [180, 169] width 129 height 230
click at [172, 85] on div "Order details" at bounding box center [182, 84] width 58 height 13
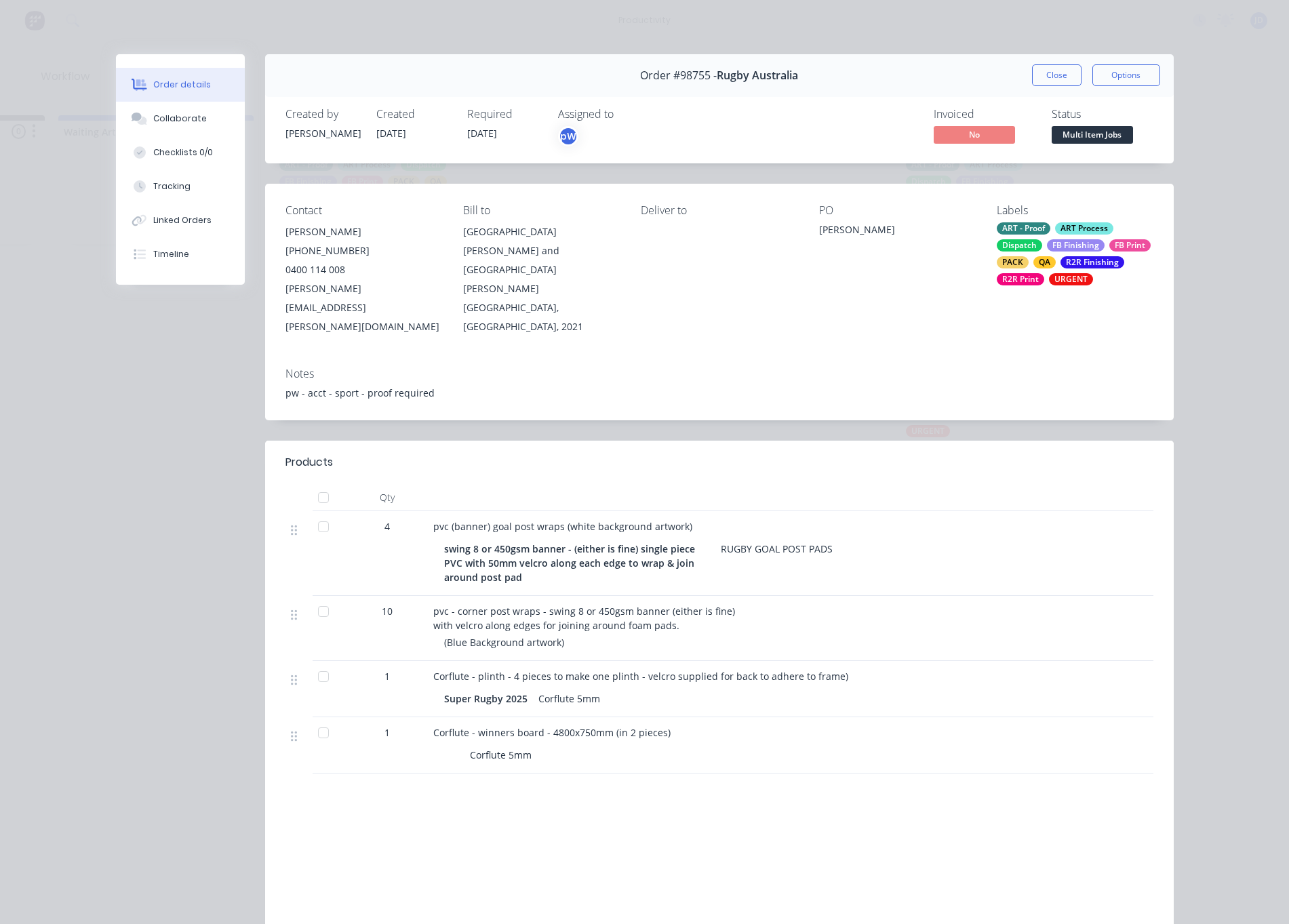
click at [1136, 277] on div "ART - Proof ART Process Dispatch FB Finishing FB Print PACK QA R2R Finishing R2…" at bounding box center [1074, 253] width 156 height 63
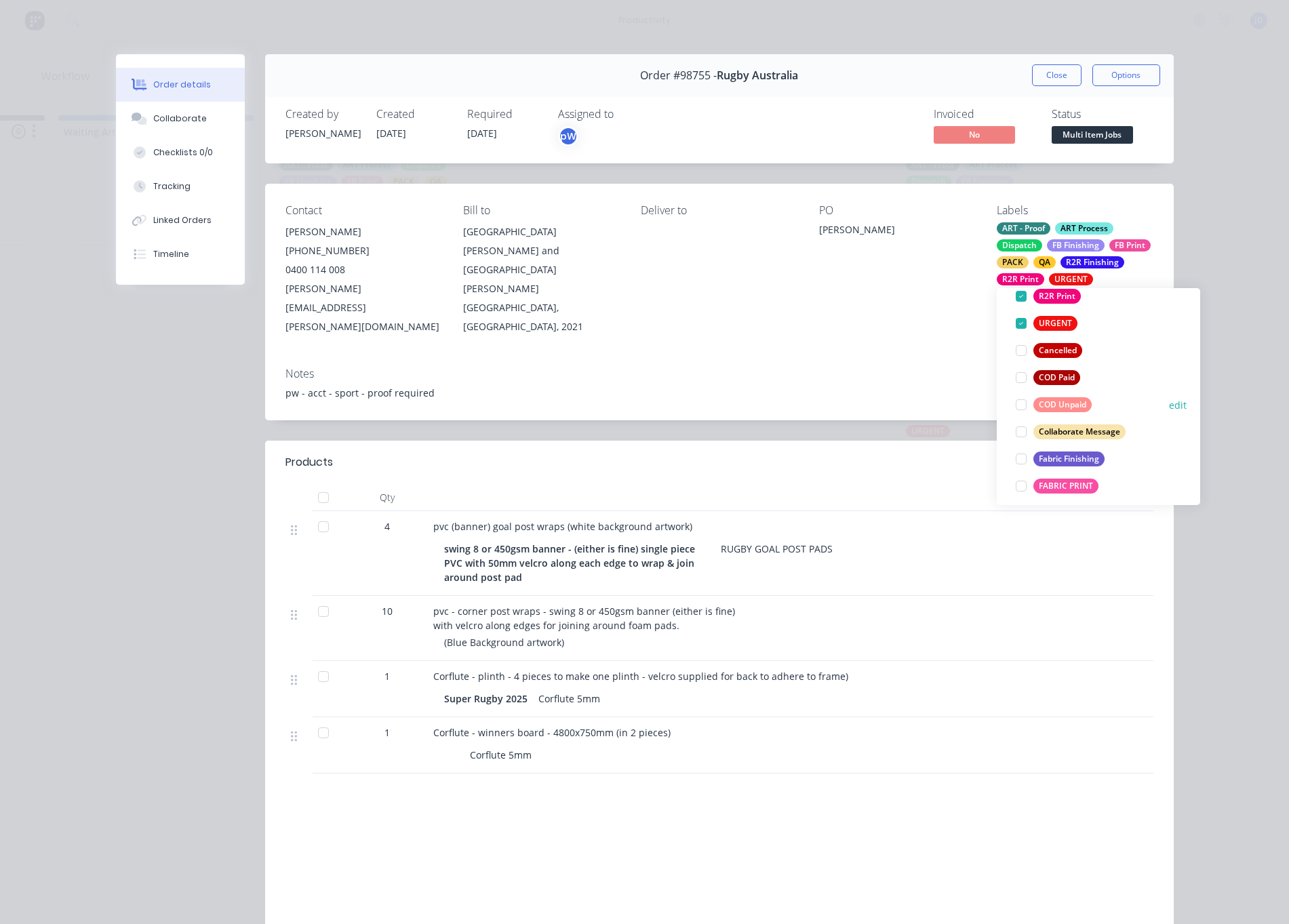
scroll to position [319, 0]
click at [1018, 430] on div at bounding box center [1021, 430] width 27 height 27
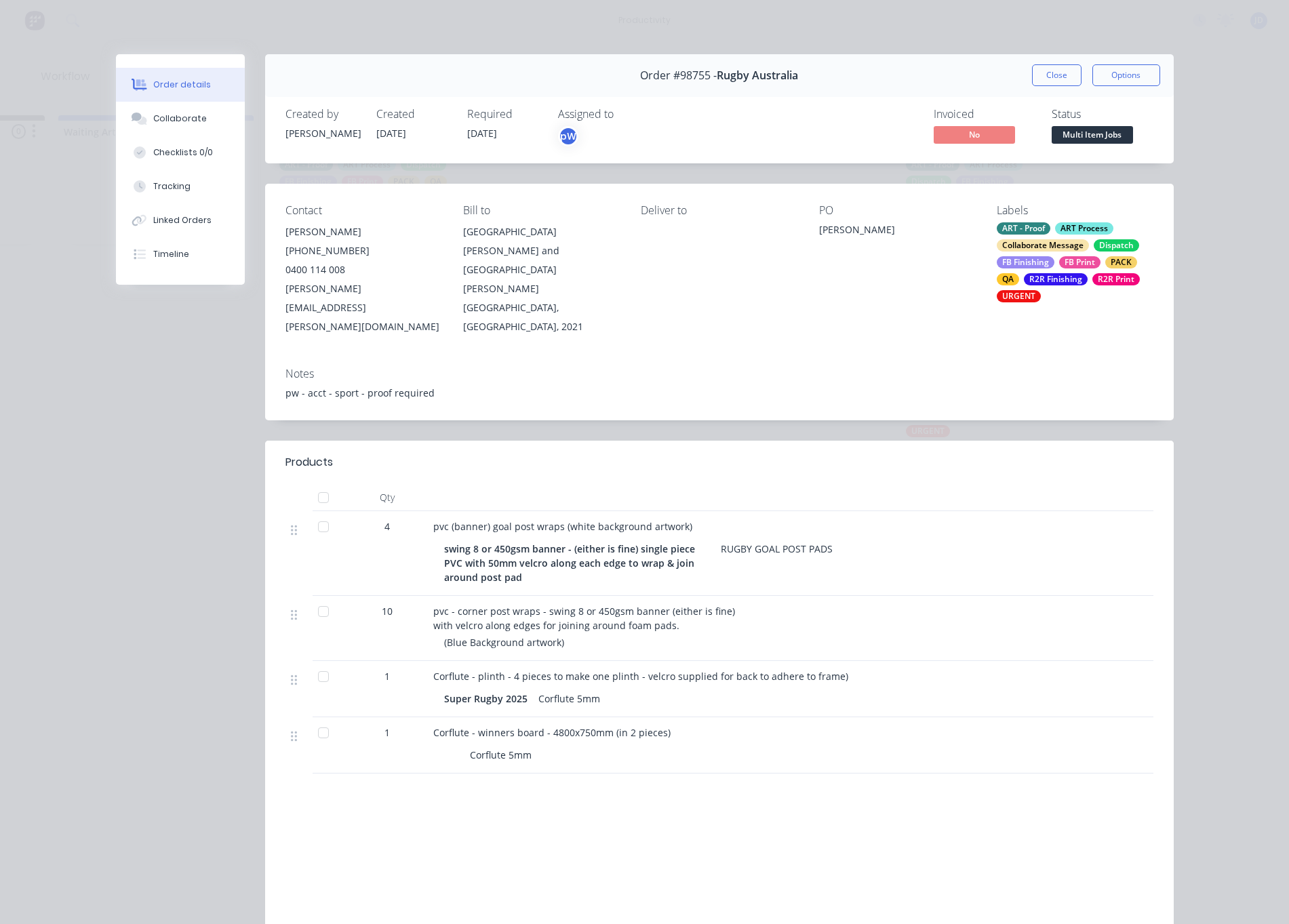
click at [928, 320] on div "Contact [PERSON_NAME] [PHONE_NUMBER] [PERSON_NAME][EMAIL_ADDRESS][PERSON_NAME][…" at bounding box center [719, 270] width 909 height 173
click at [1059, 74] on button "Close" at bounding box center [1056, 75] width 49 height 21
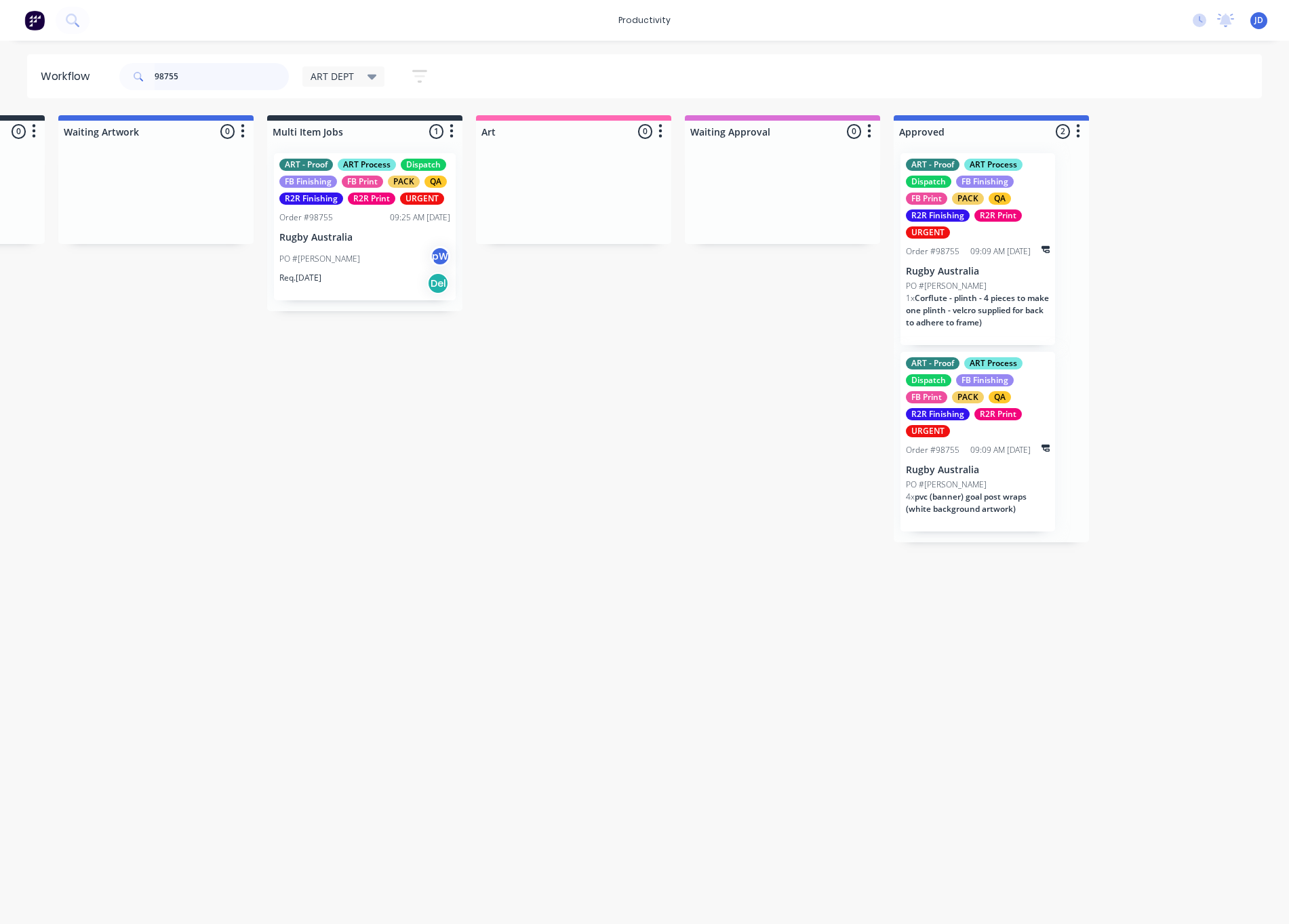
click at [110, 70] on header "Workflow 98755 ART DEPT Save new view None edit ART DEPT (Default) edit Banner …" at bounding box center [645, 76] width 1236 height 44
type input "98713"
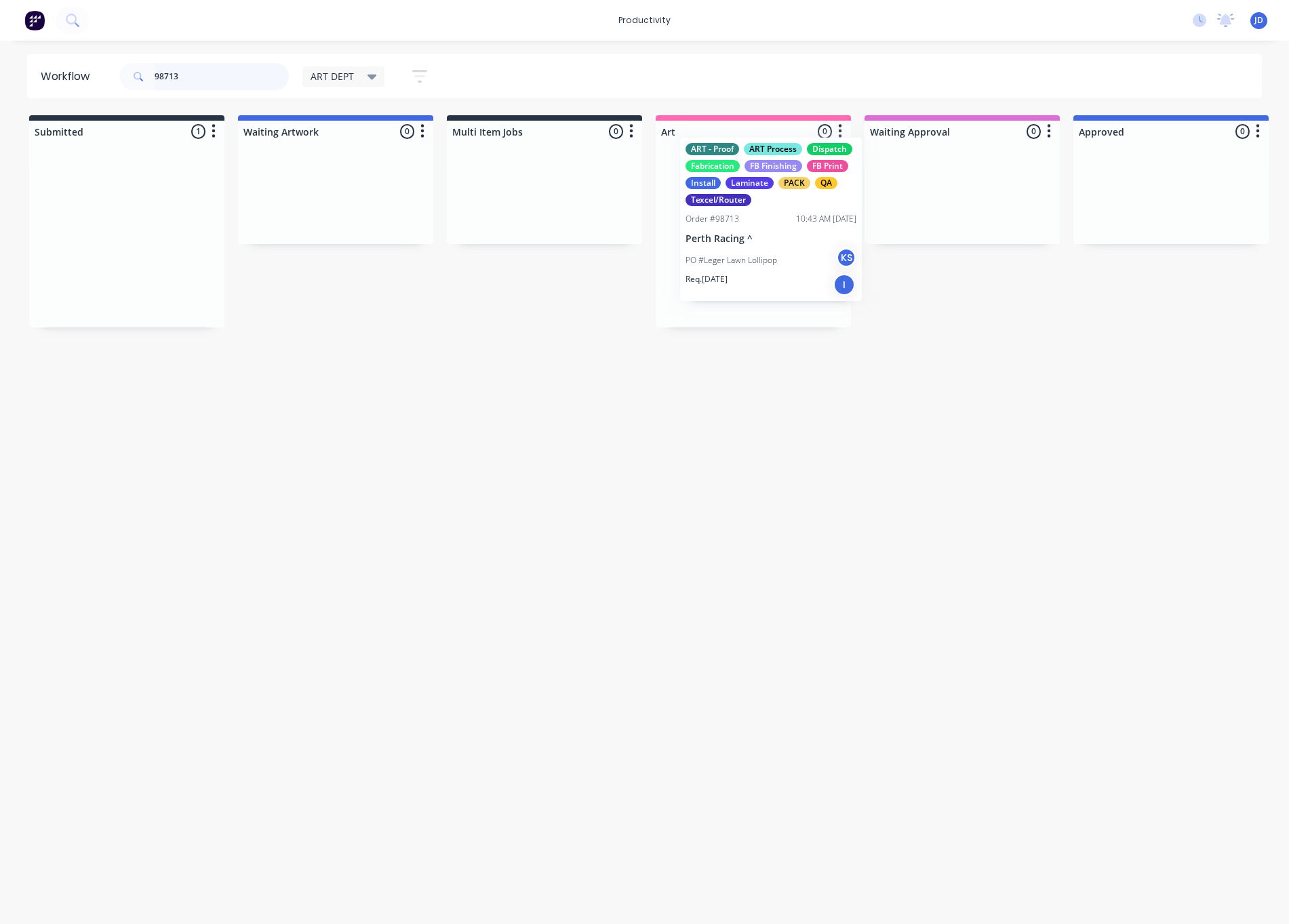
drag, startPoint x: 141, startPoint y: 242, endPoint x: 791, endPoint y: 226, distance: 650.2
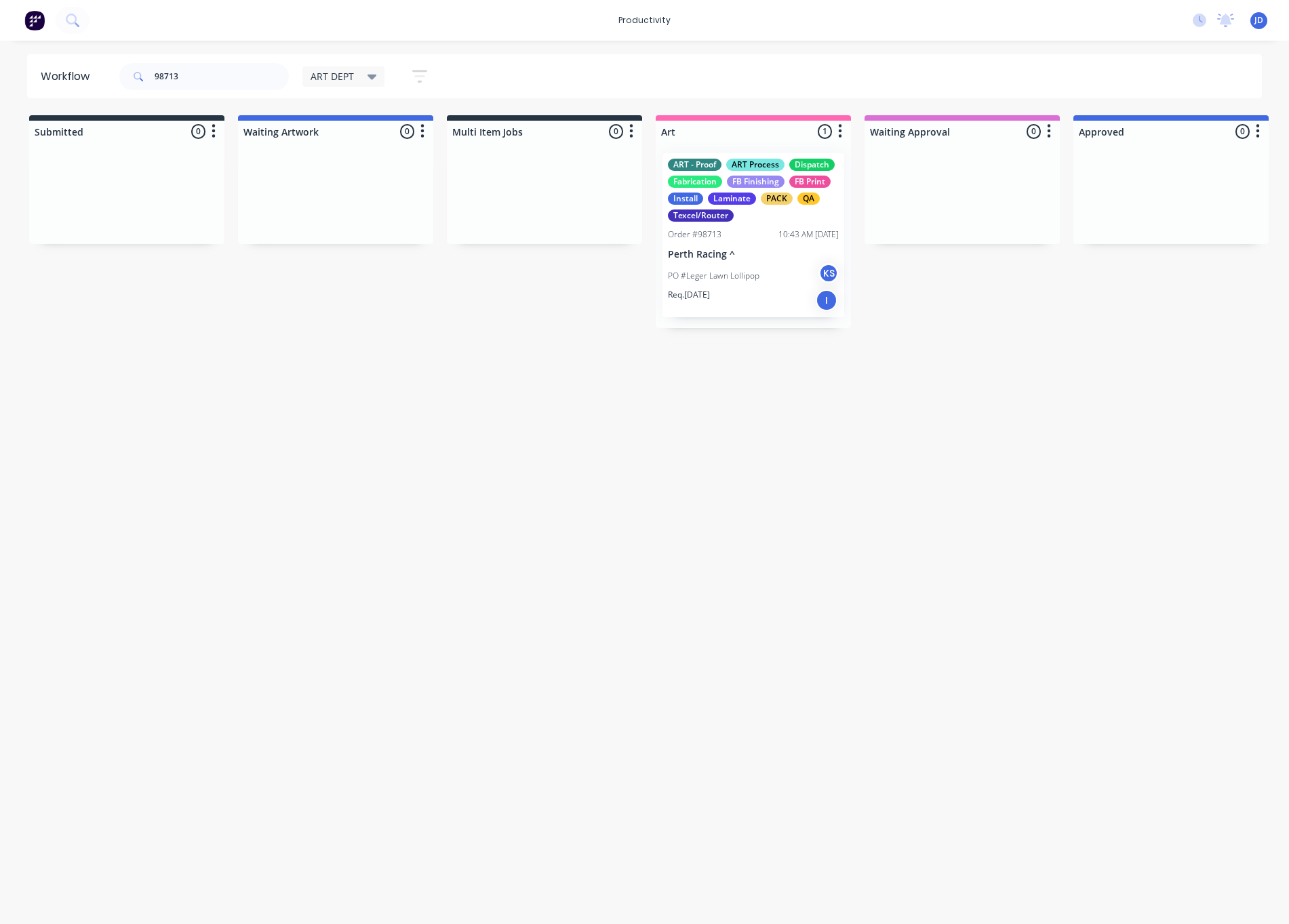
click at [771, 248] on p "Perth Racing ^" at bounding box center [753, 254] width 171 height 12
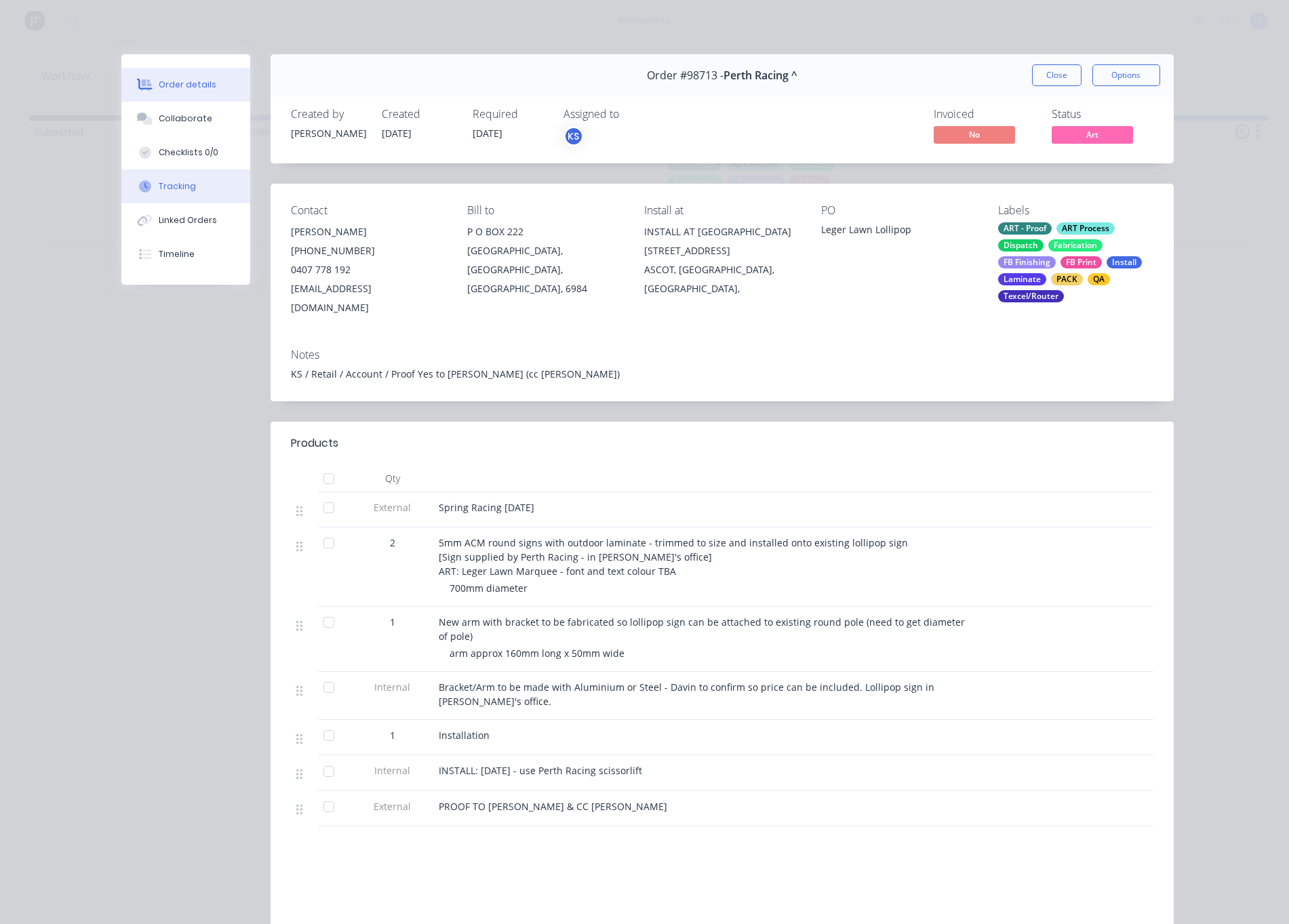
click at [205, 194] on button "Tracking" at bounding box center [186, 186] width 129 height 34
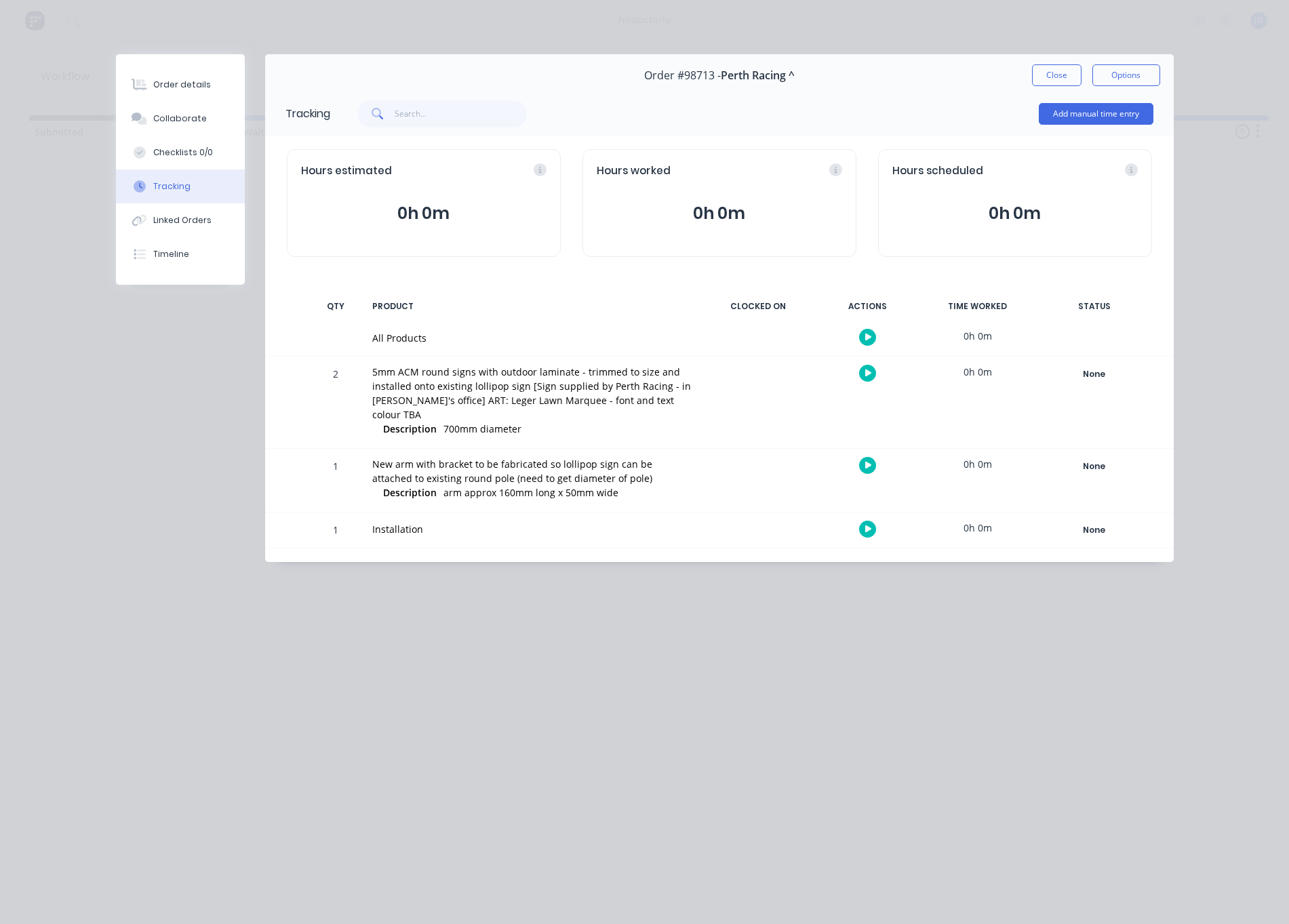
click at [869, 375] on icon "button" at bounding box center [868, 373] width 7 height 8
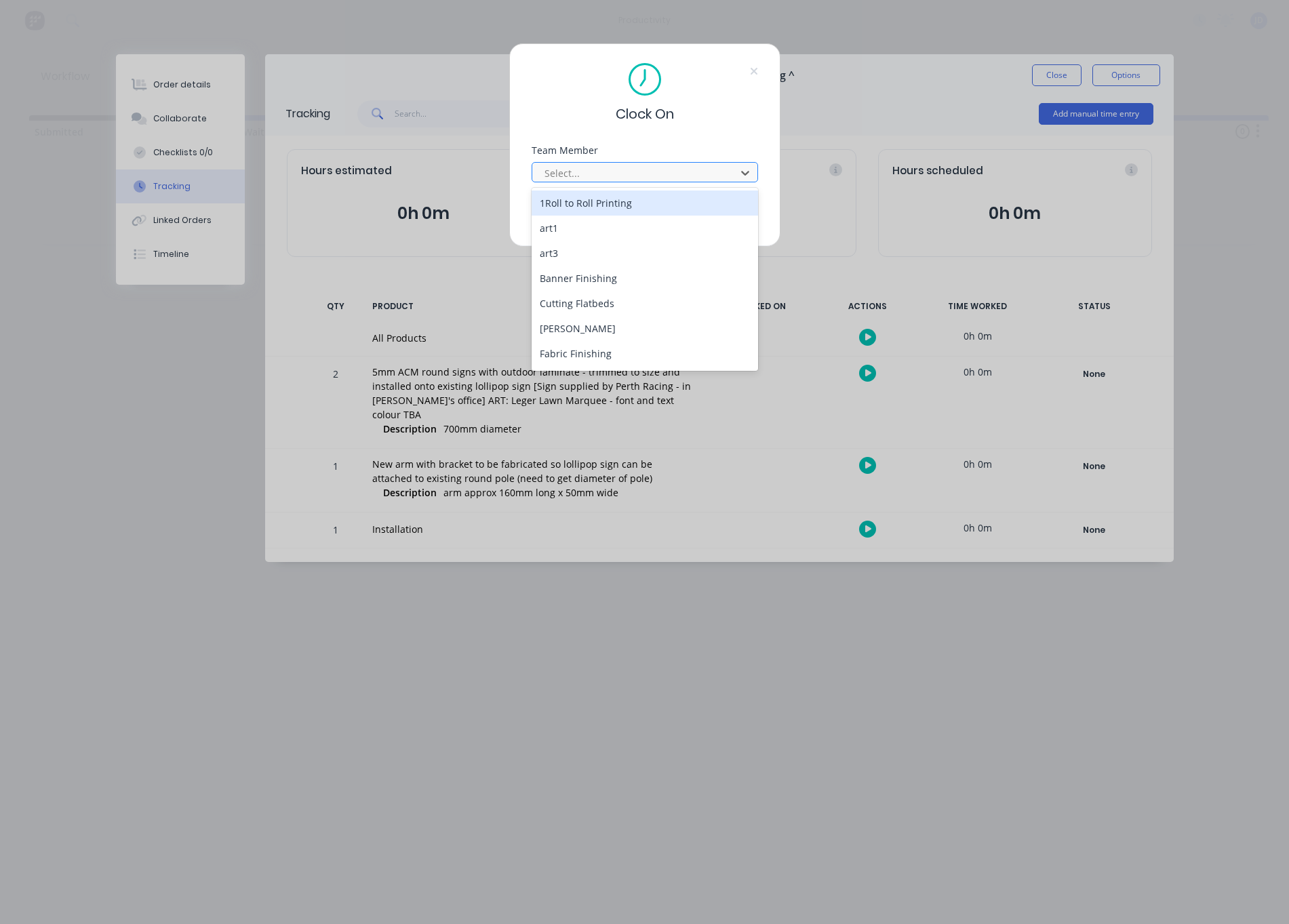
click at [569, 171] on div "Select..." at bounding box center [635, 173] width 183 height 14
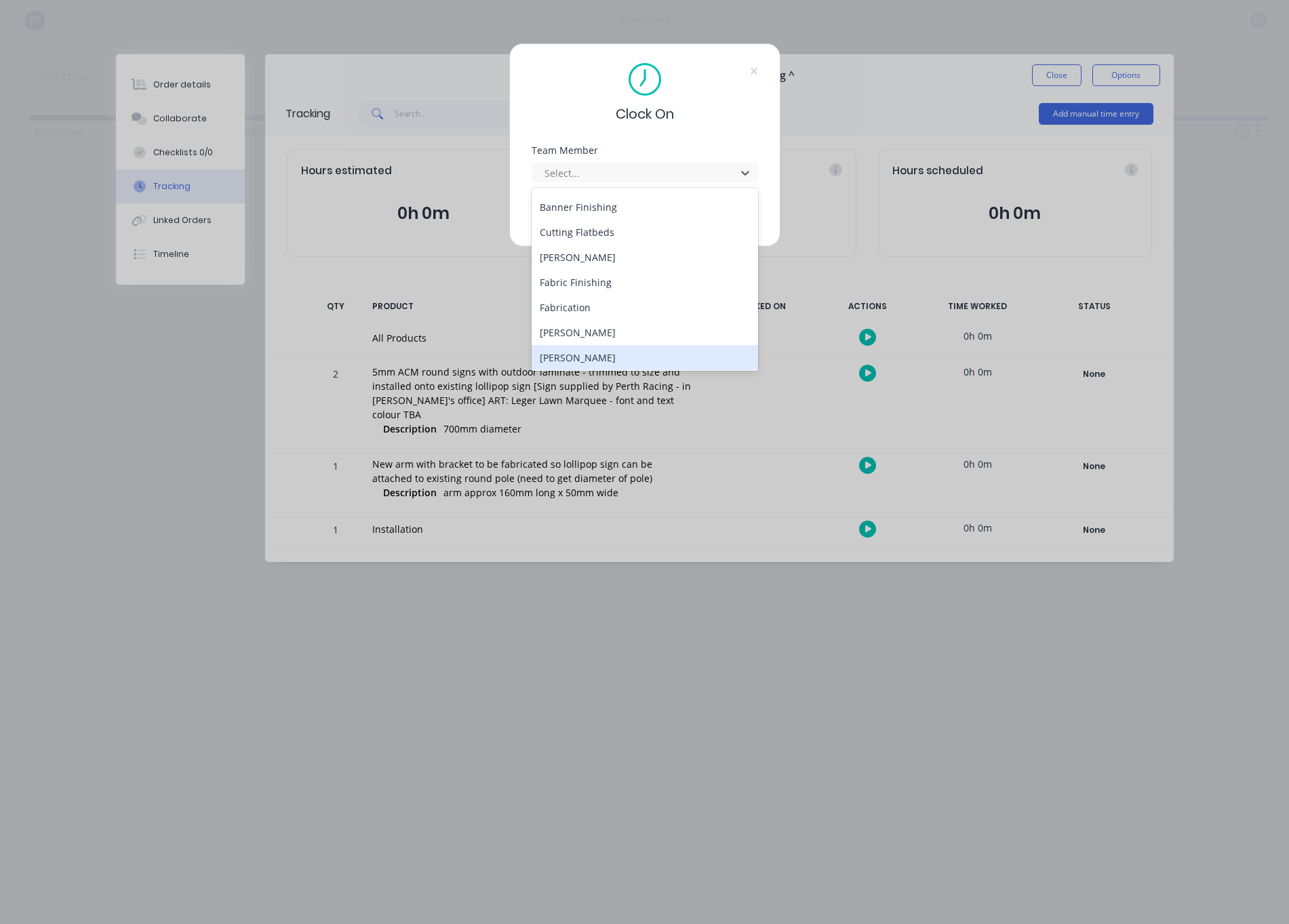
click at [584, 360] on div "[PERSON_NAME]" at bounding box center [645, 358] width 226 height 25
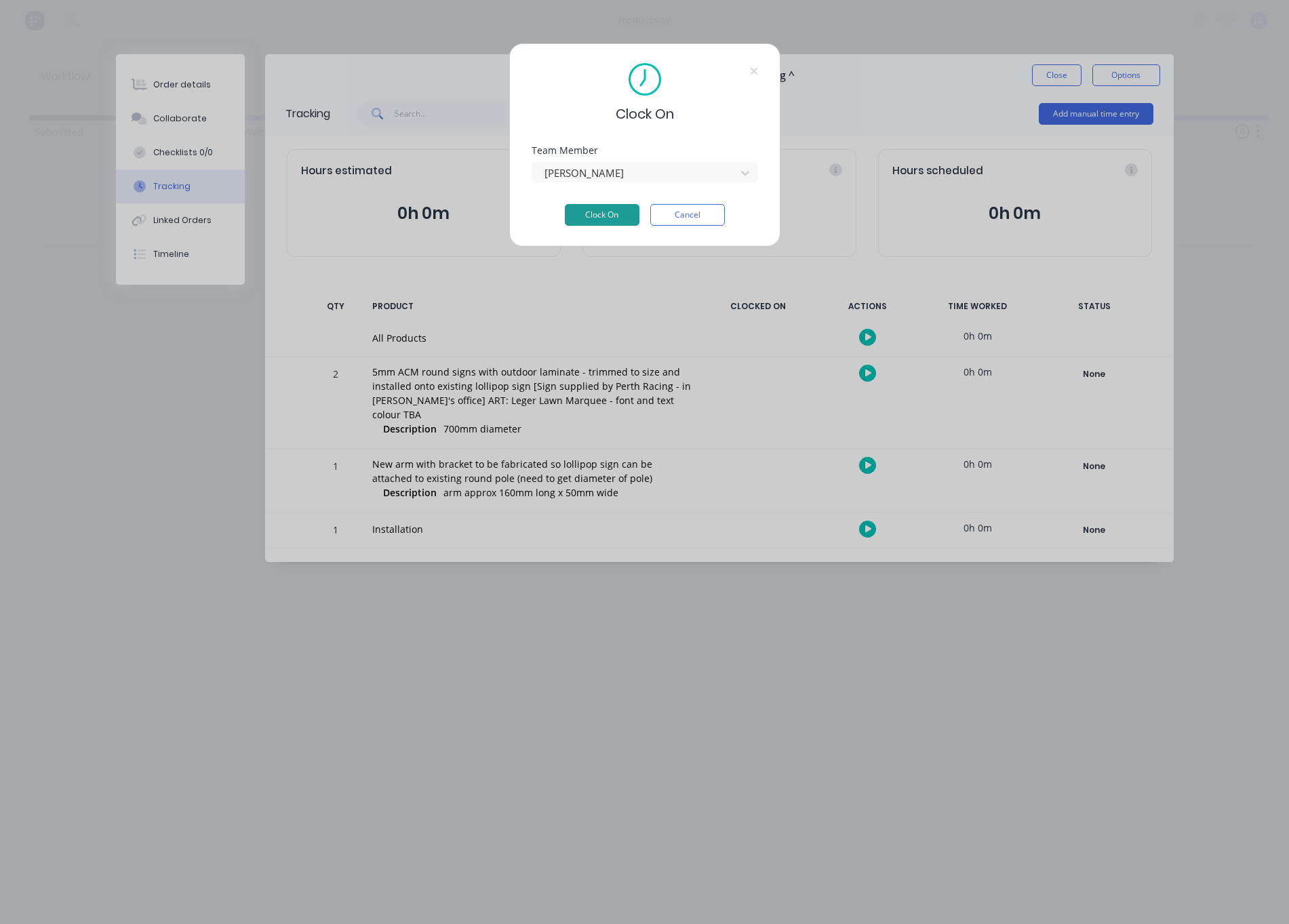
click at [601, 211] on button "Clock On" at bounding box center [601, 215] width 74 height 21
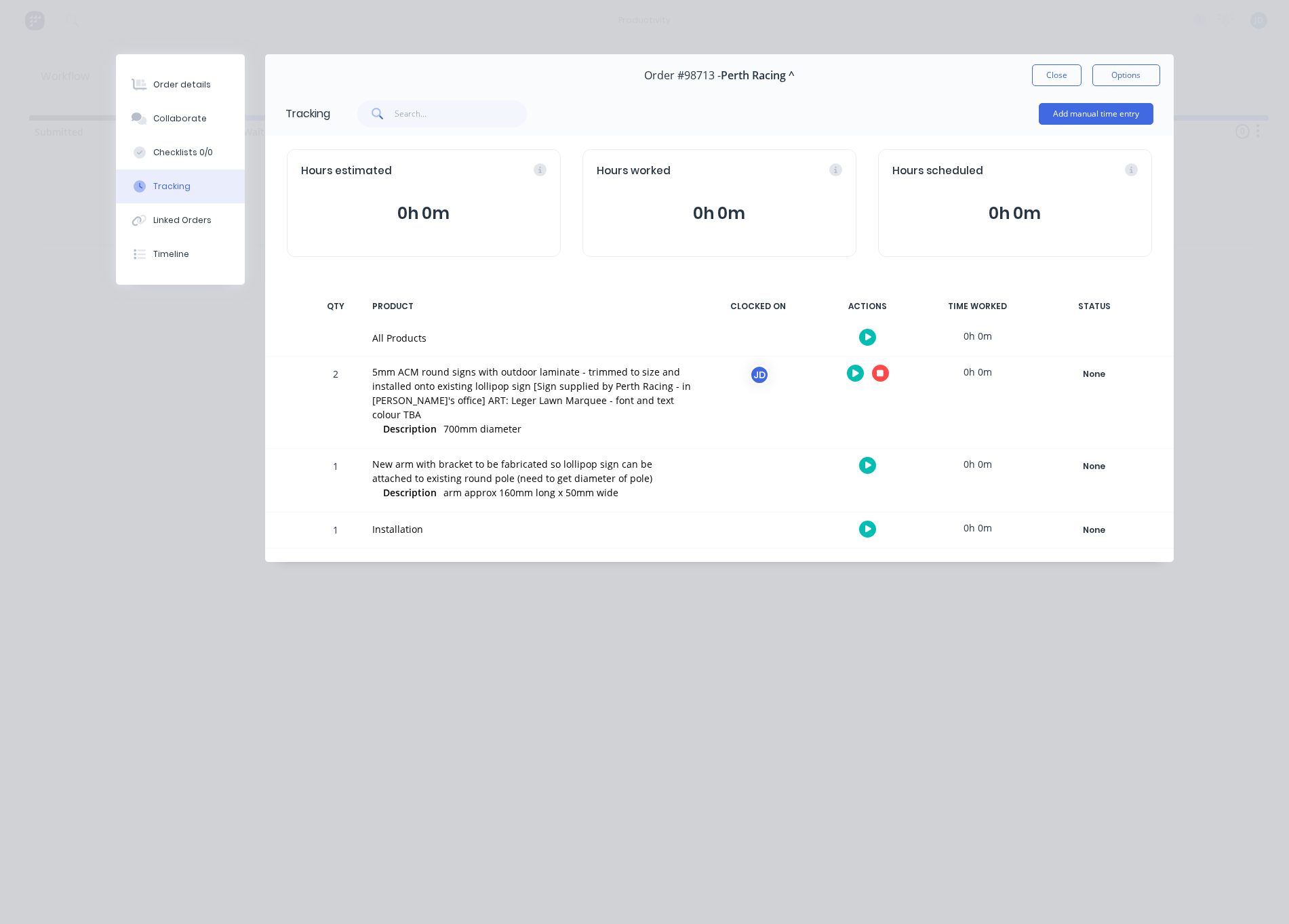
click at [876, 371] on button "button" at bounding box center [881, 373] width 17 height 17
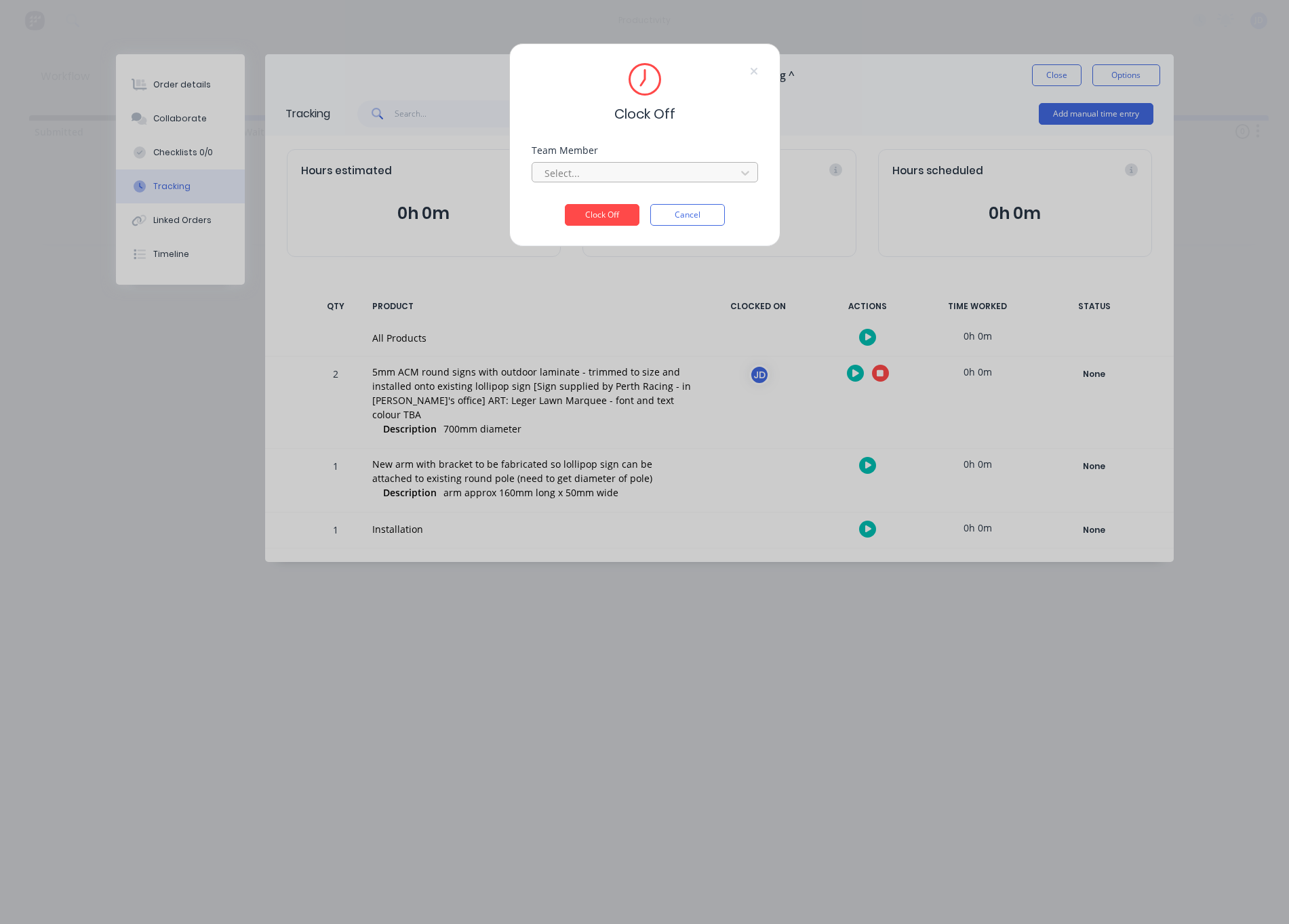
click at [644, 180] on div at bounding box center [636, 173] width 186 height 17
click at [586, 198] on div "[PERSON_NAME]" at bounding box center [645, 203] width 226 height 25
click at [580, 216] on button "Clock Off" at bounding box center [601, 215] width 74 height 21
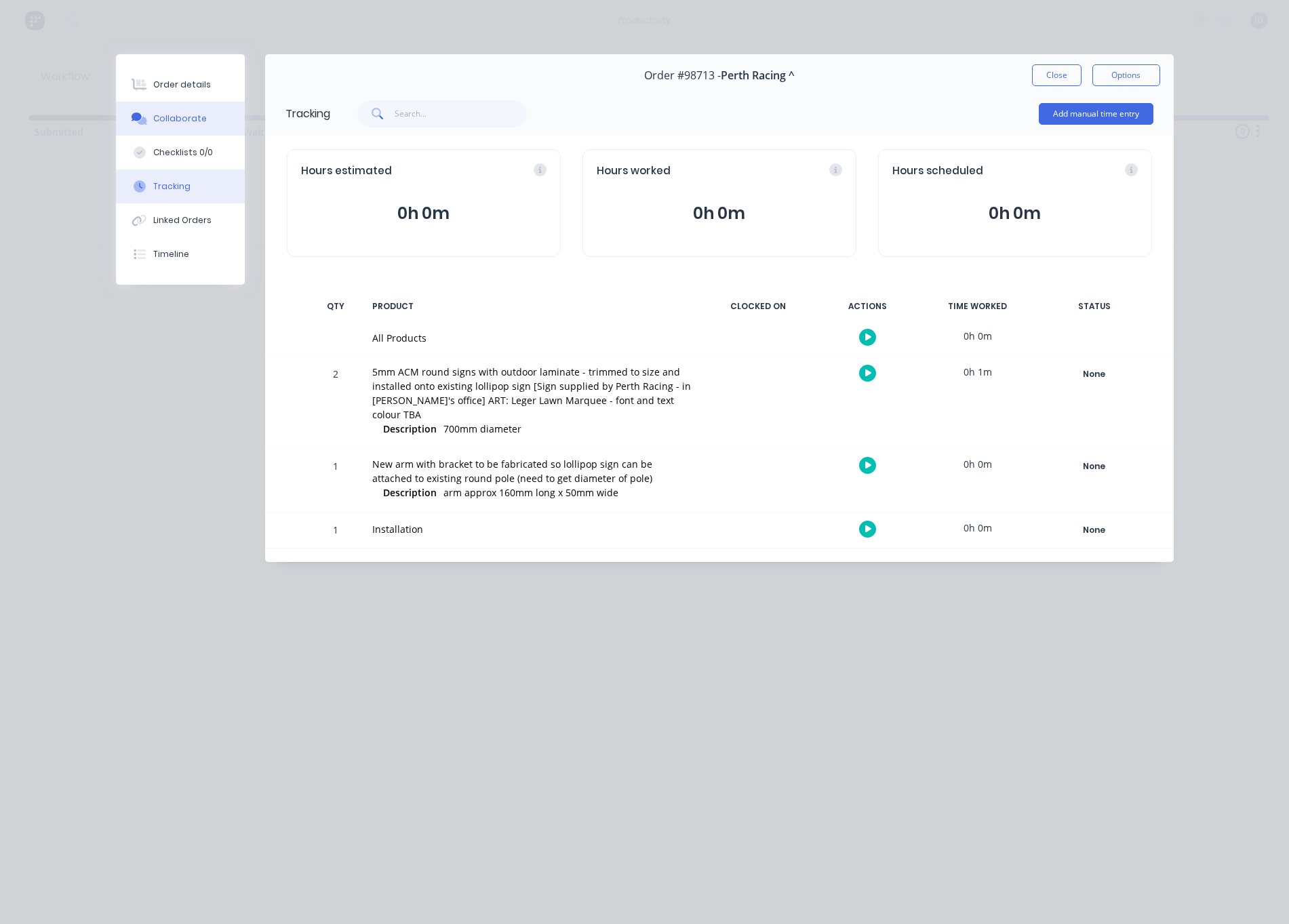
click at [191, 124] on div "Collaborate" at bounding box center [179, 118] width 53 height 13
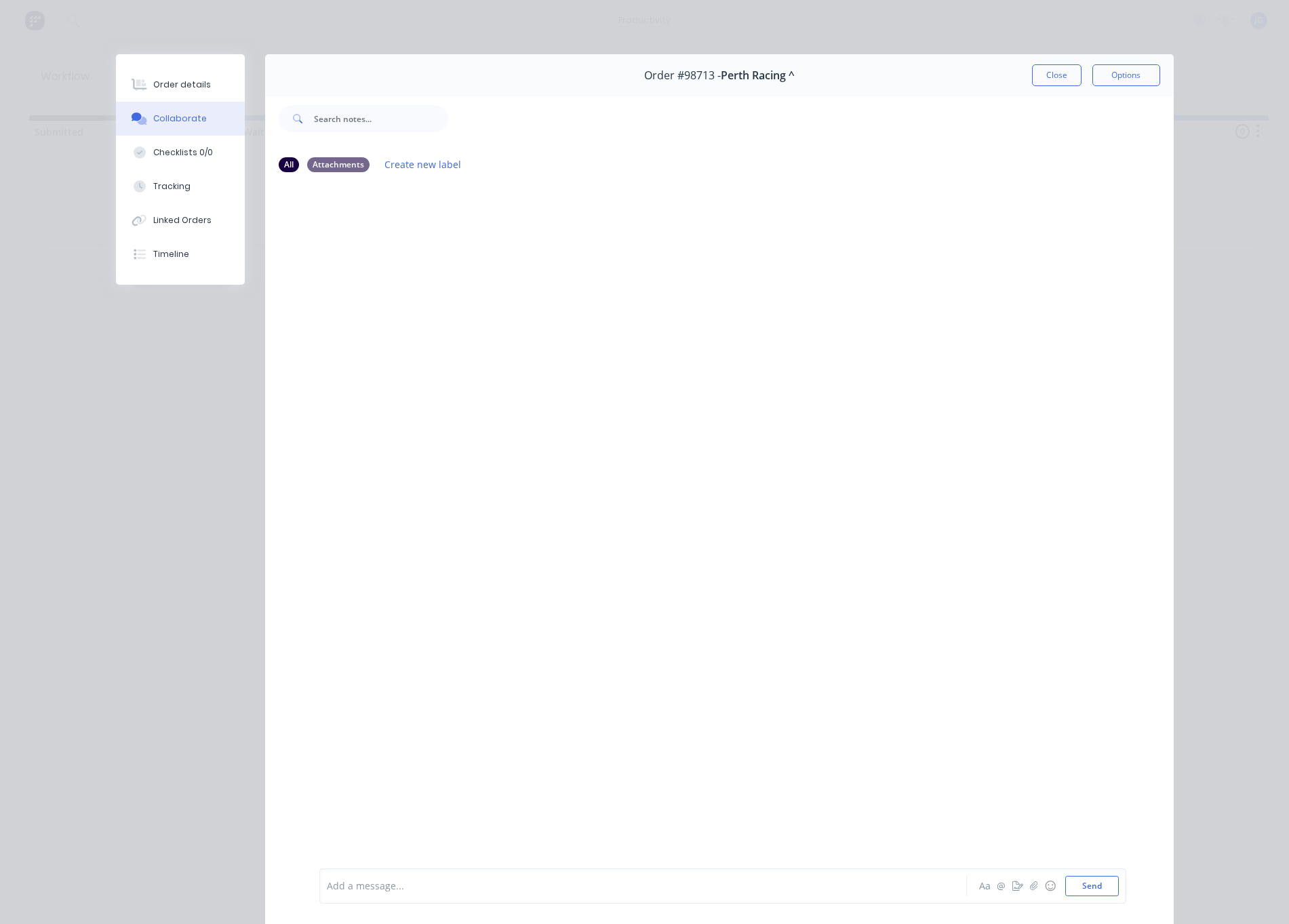
click at [429, 894] on div "Add a message..." at bounding box center [624, 885] width 594 height 20
click at [159, 194] on button "Tracking" at bounding box center [180, 186] width 129 height 34
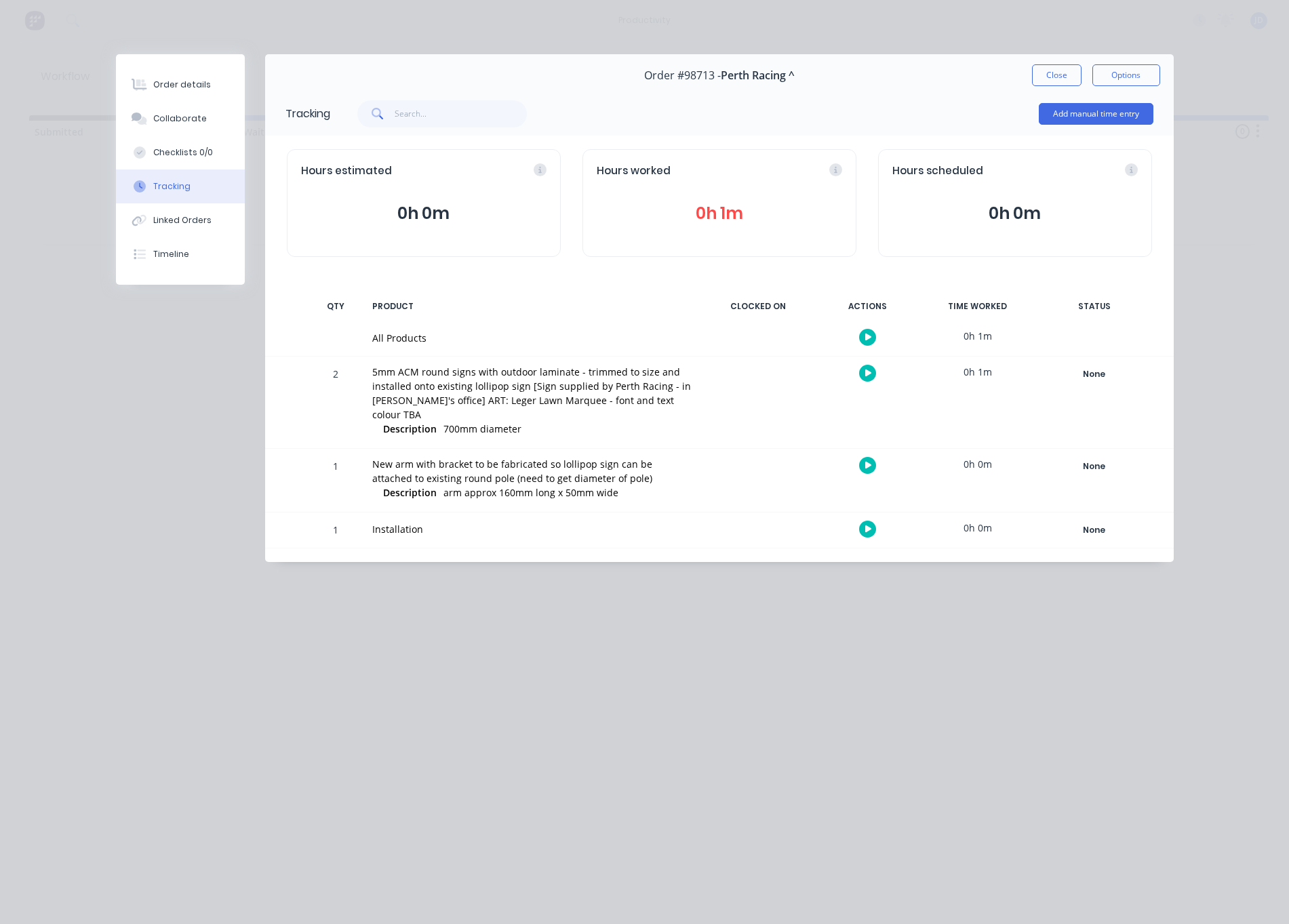
click at [865, 373] on icon "button" at bounding box center [868, 372] width 7 height 9
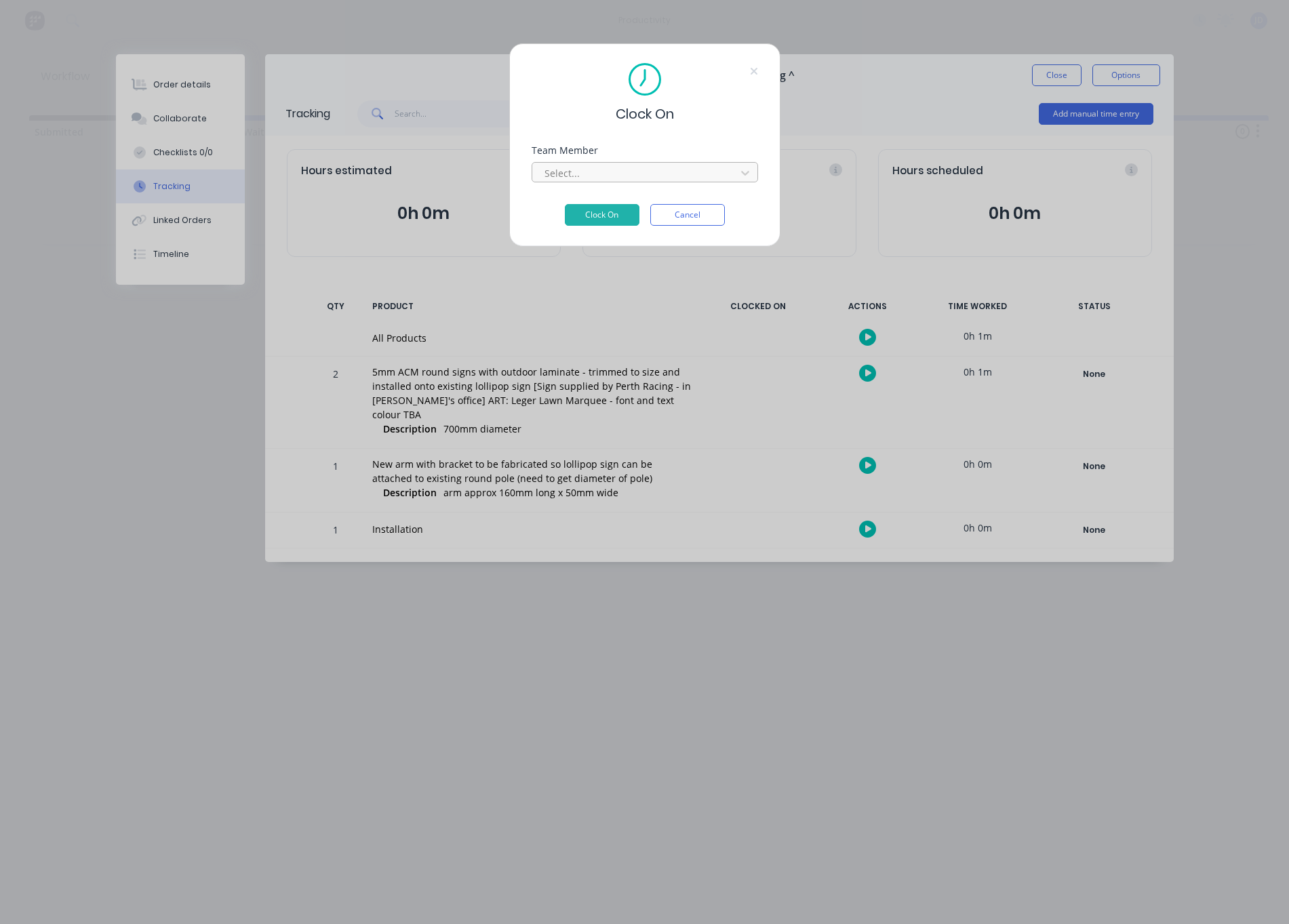
click at [592, 175] on div at bounding box center [636, 173] width 186 height 17
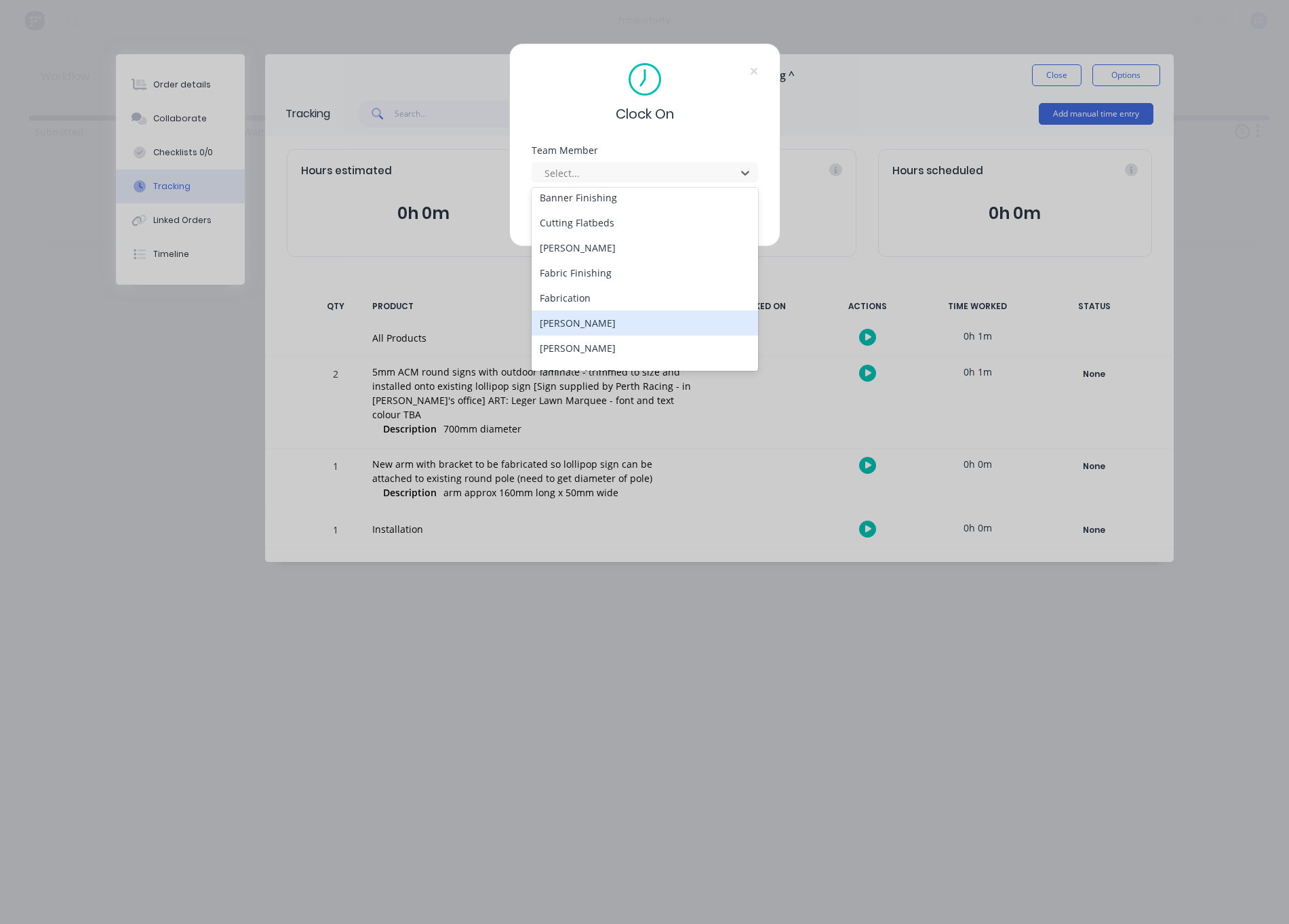
scroll to position [150, 0]
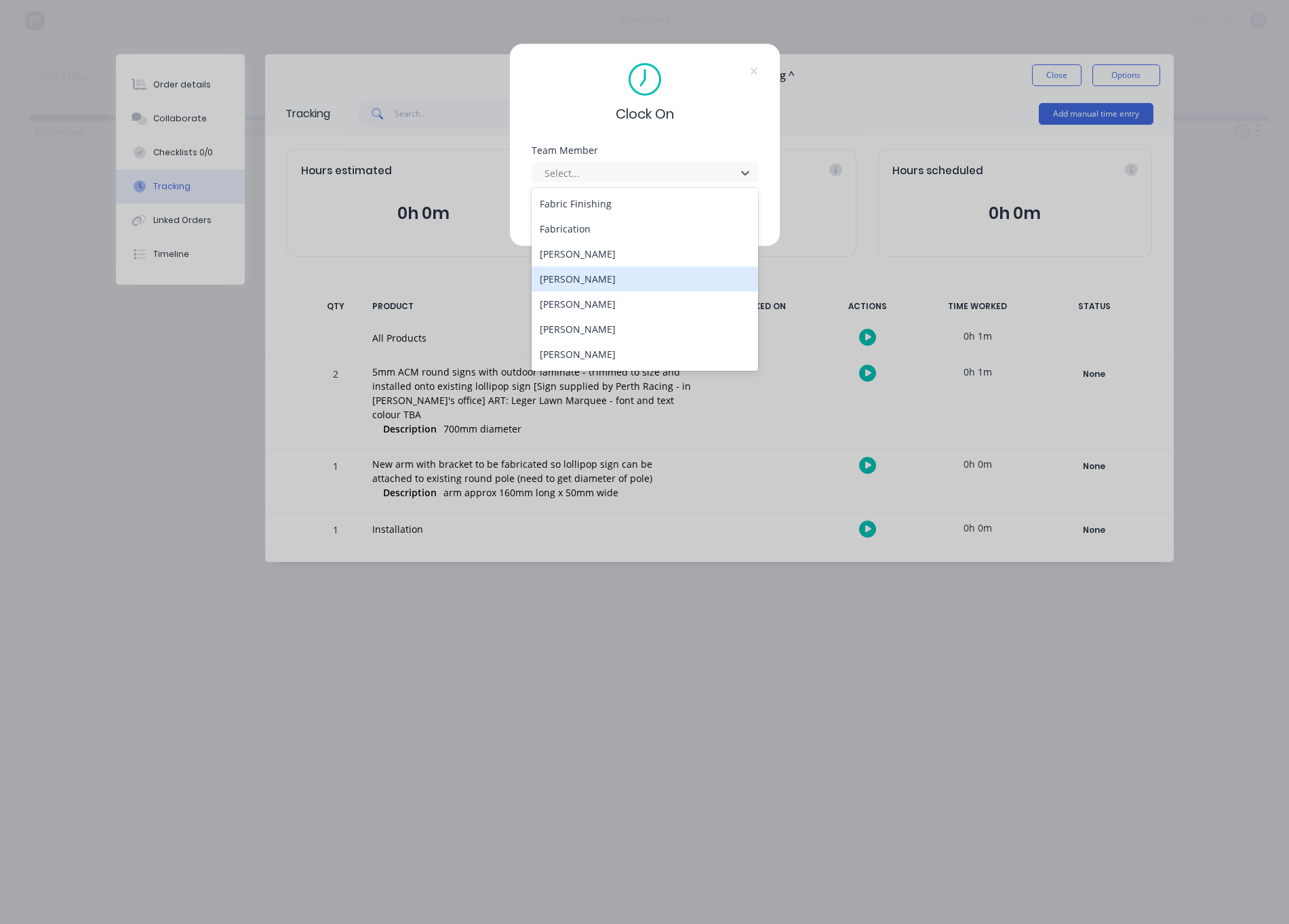
click at [577, 286] on div "[PERSON_NAME]" at bounding box center [645, 279] width 226 height 25
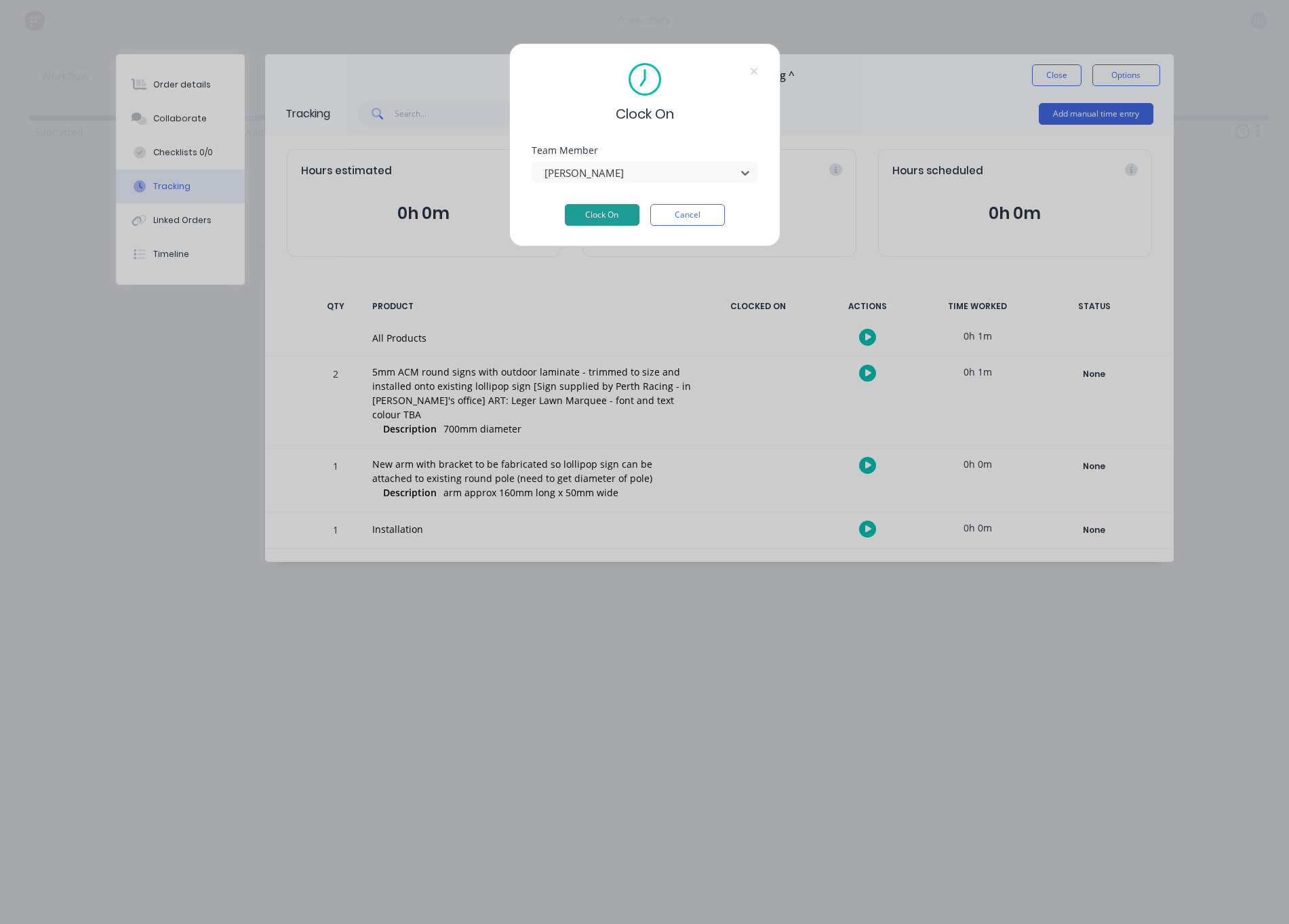
click at [589, 211] on button "Clock On" at bounding box center [601, 215] width 74 height 21
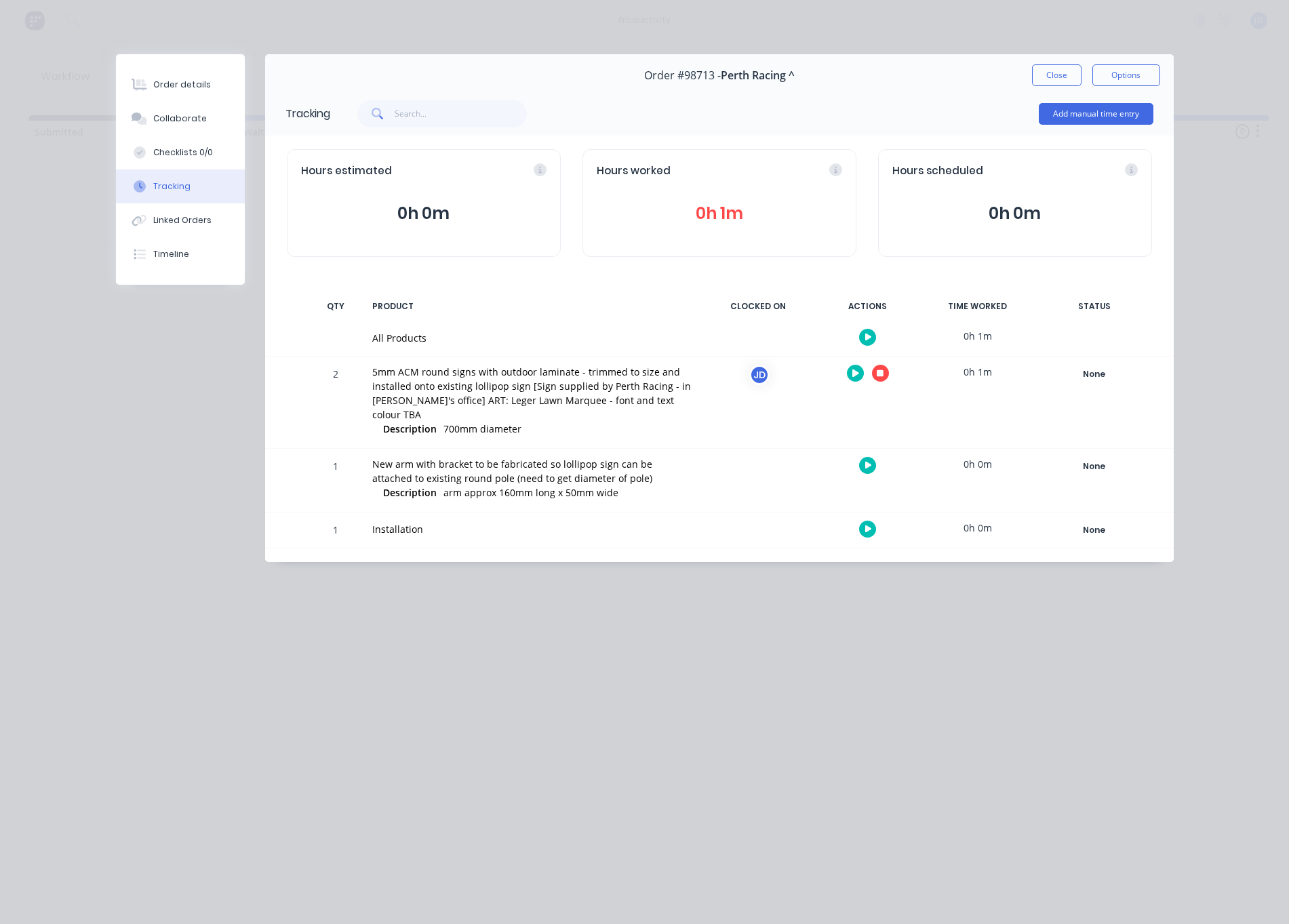
click at [884, 369] on button "button" at bounding box center [881, 373] width 17 height 17
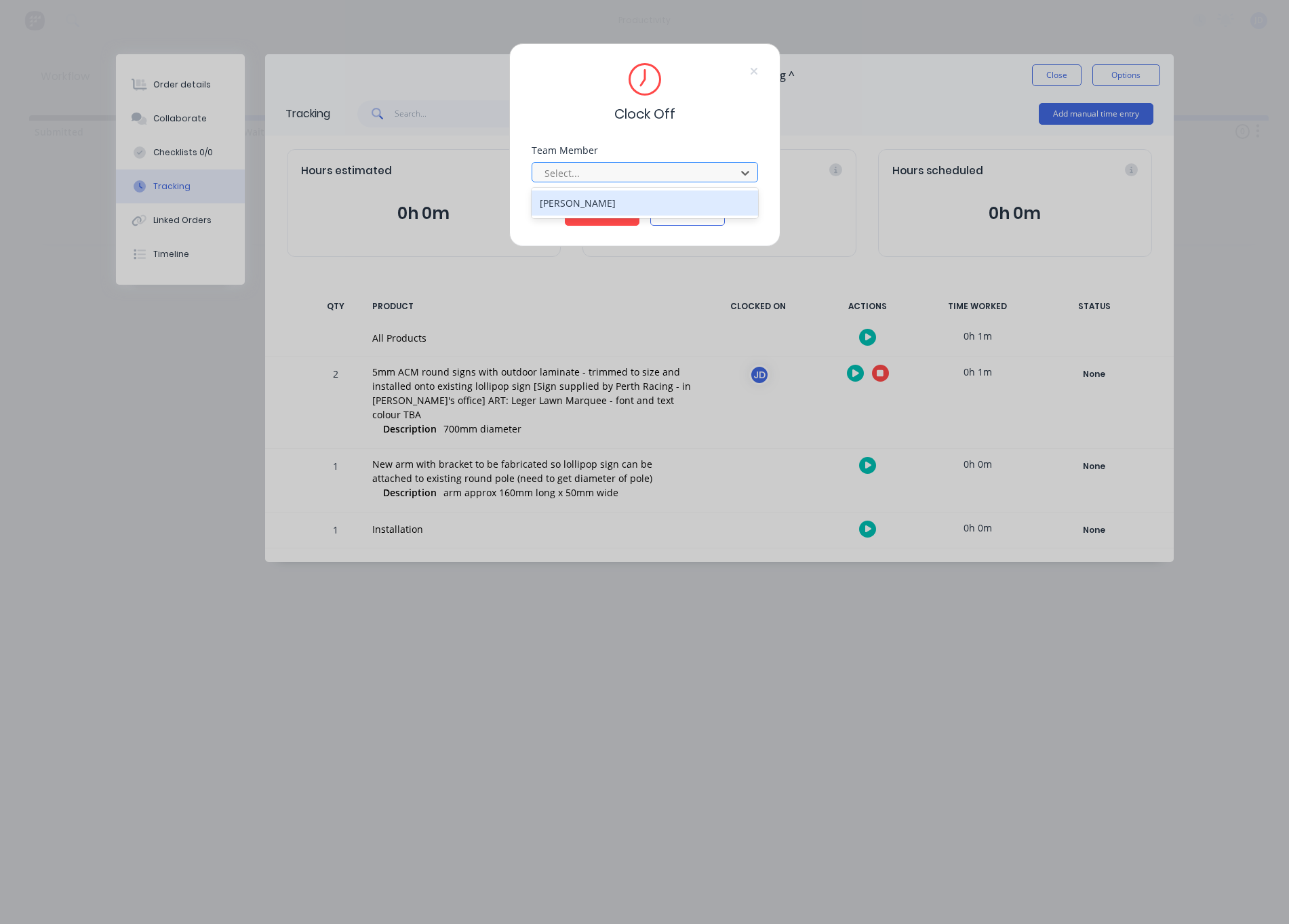
drag, startPoint x: 655, startPoint y: 178, endPoint x: 630, endPoint y: 178, distance: 25.0
click at [655, 178] on div at bounding box center [636, 173] width 186 height 17
click at [584, 208] on div "[PERSON_NAME]" at bounding box center [645, 203] width 226 height 25
click at [588, 216] on button "Clock Off" at bounding box center [601, 215] width 74 height 21
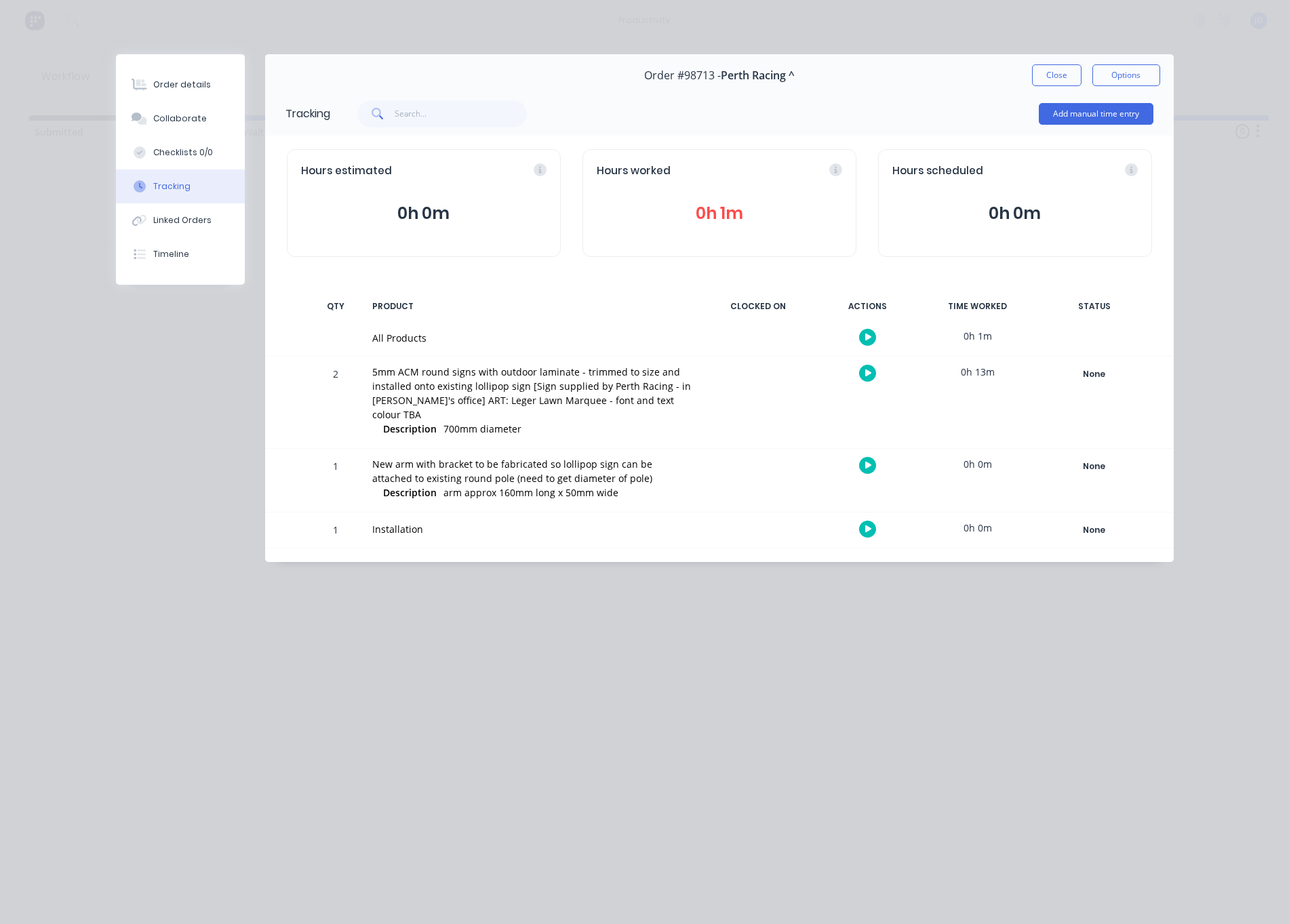
click at [1043, 72] on button "Close" at bounding box center [1056, 75] width 49 height 21
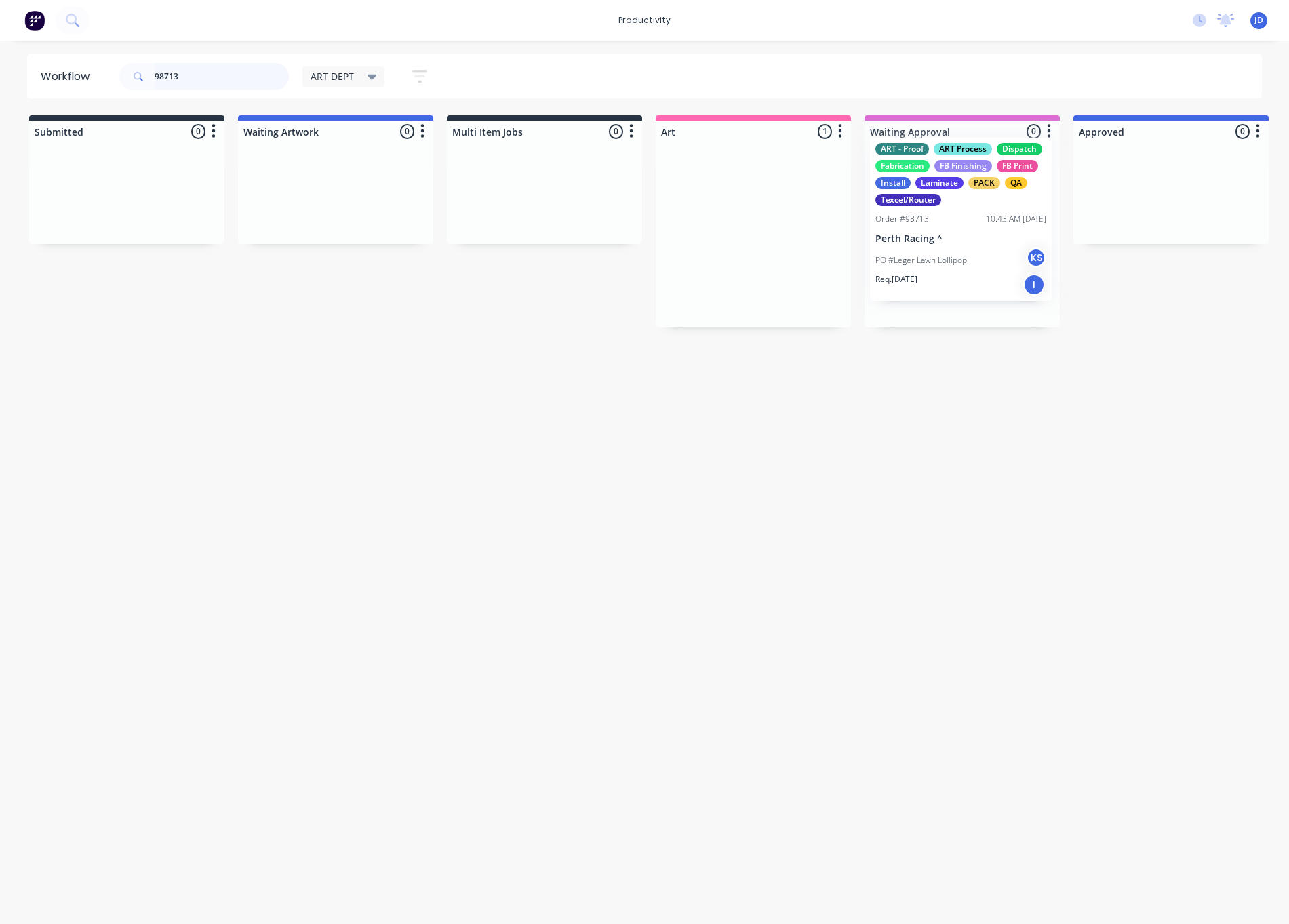
drag, startPoint x: 761, startPoint y: 217, endPoint x: 968, endPoint y: 201, distance: 207.6
